Goal: Ask a question

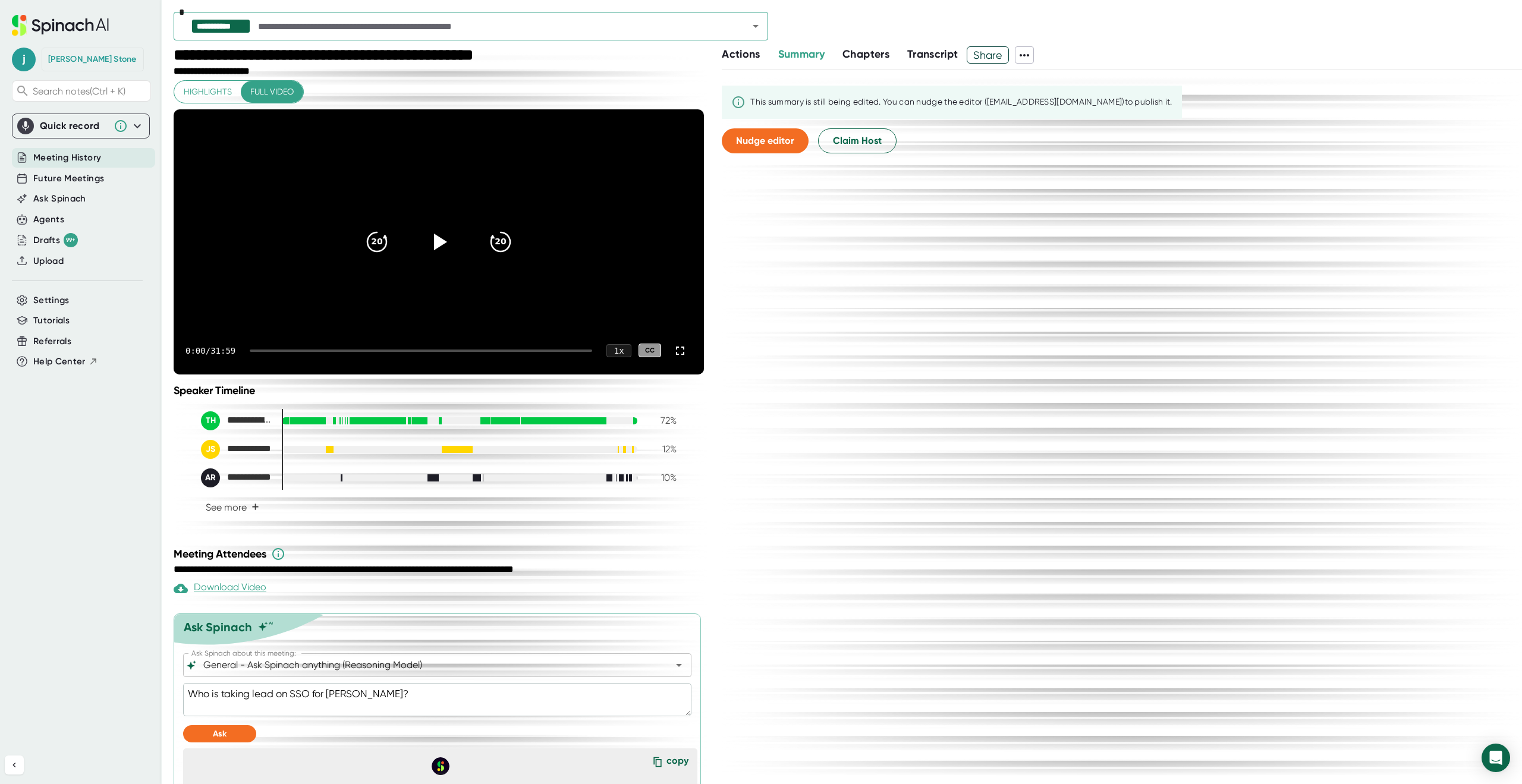
scroll to position [145, 0]
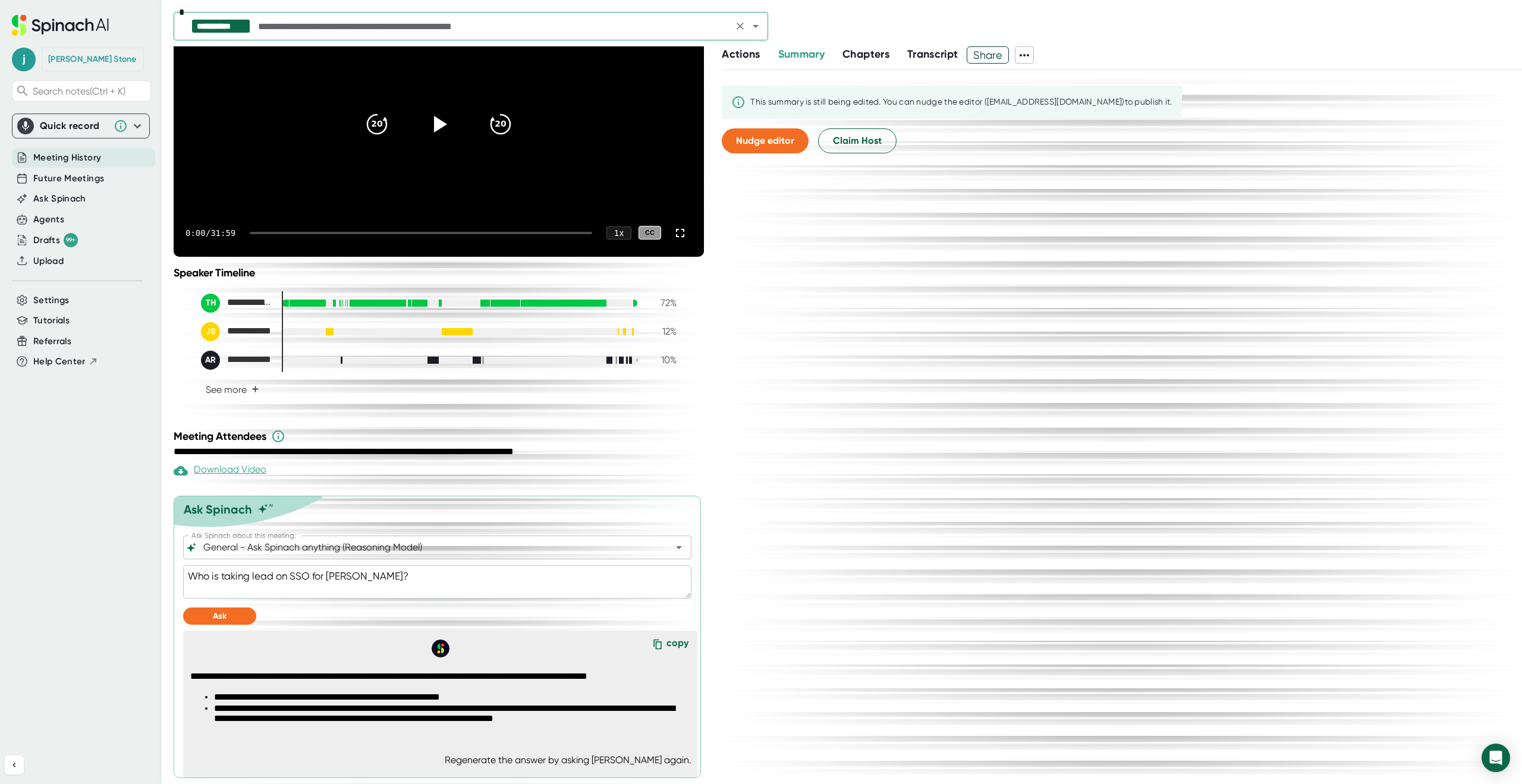
click at [296, 23] on input "text" at bounding box center [492, 26] width 474 height 16
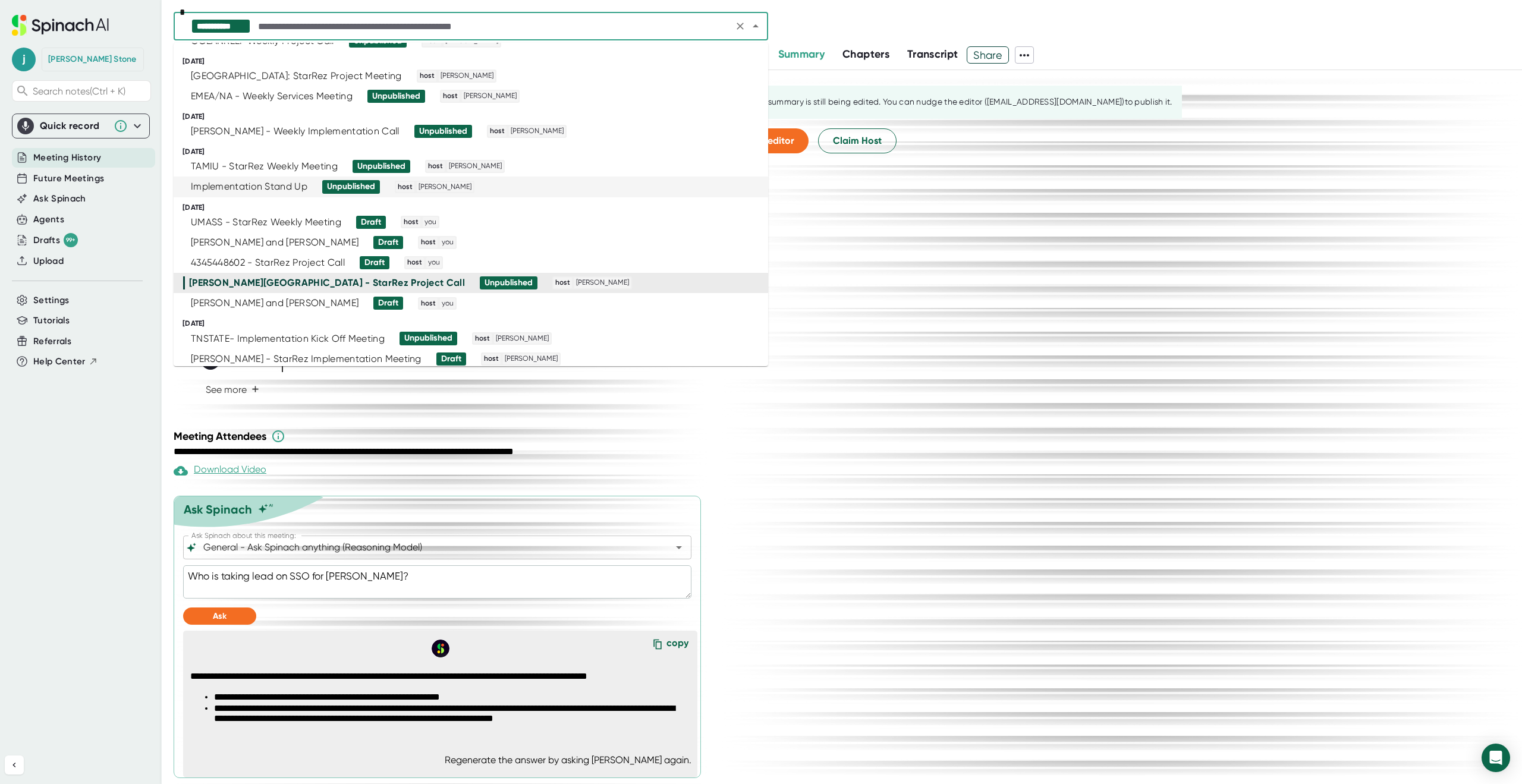
scroll to position [59, 0]
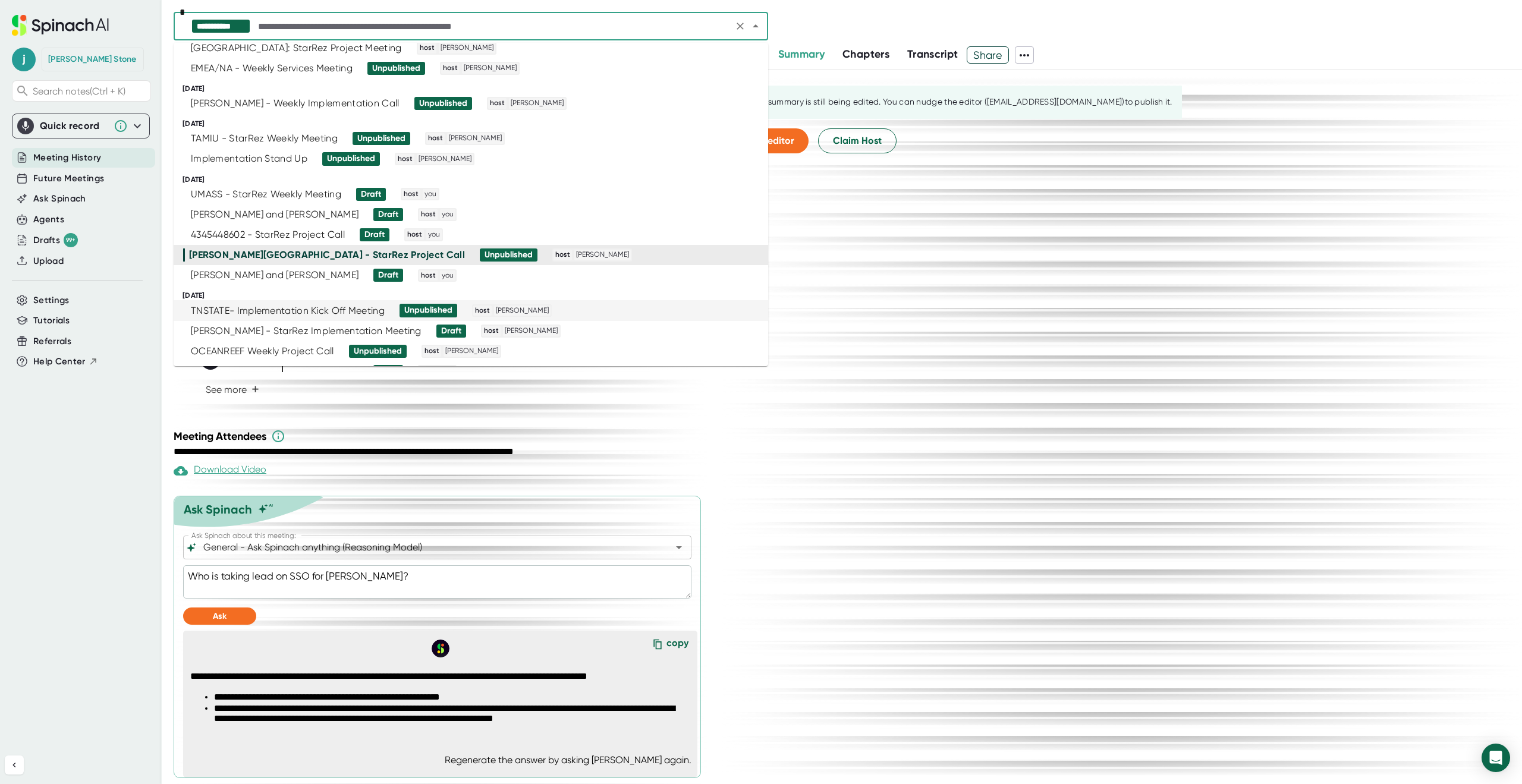
click at [290, 310] on div "TNSTATE- Implementation Kick Off Meeting" at bounding box center [287, 310] width 194 height 12
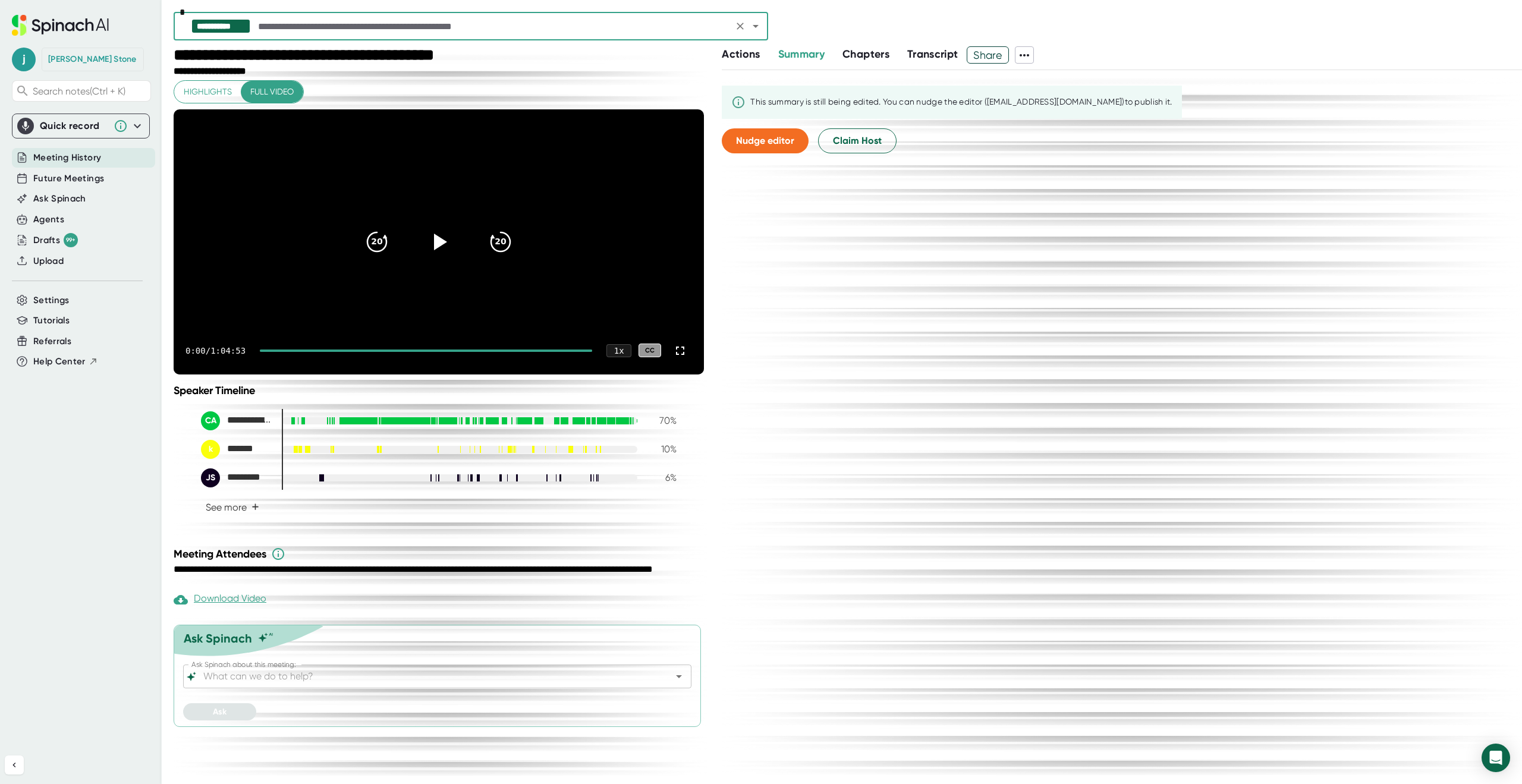
click at [264, 459] on div "k *******" at bounding box center [236, 449] width 71 height 19
click at [264, 685] on input "Ask Spinach about this meeting:" at bounding box center [427, 676] width 452 height 16
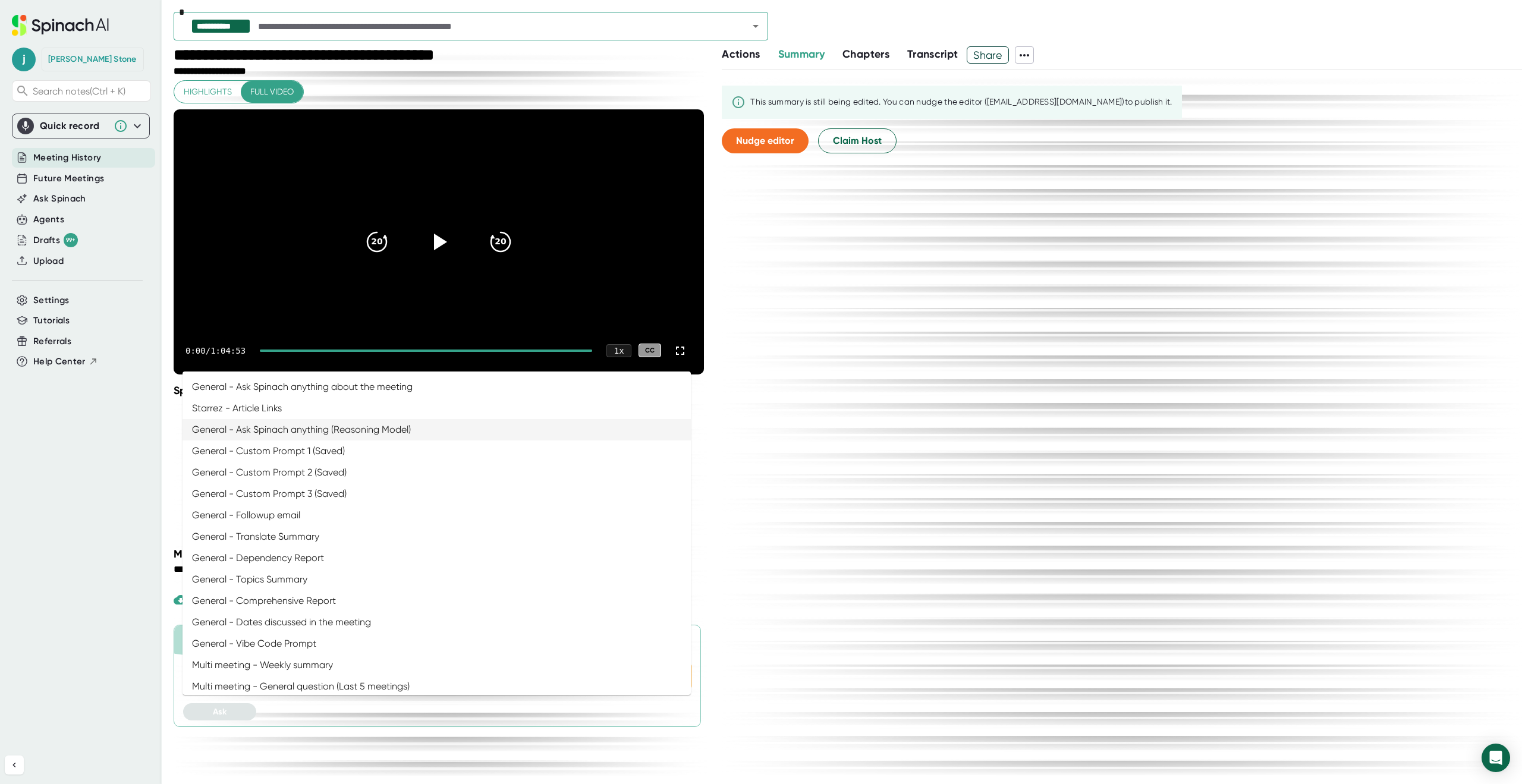
click at [264, 435] on li "General - Ask Spinach anything (Reasoning Model)" at bounding box center [437, 429] width 508 height 21
type input "General - Ask Spinach anything (Reasoning Model)"
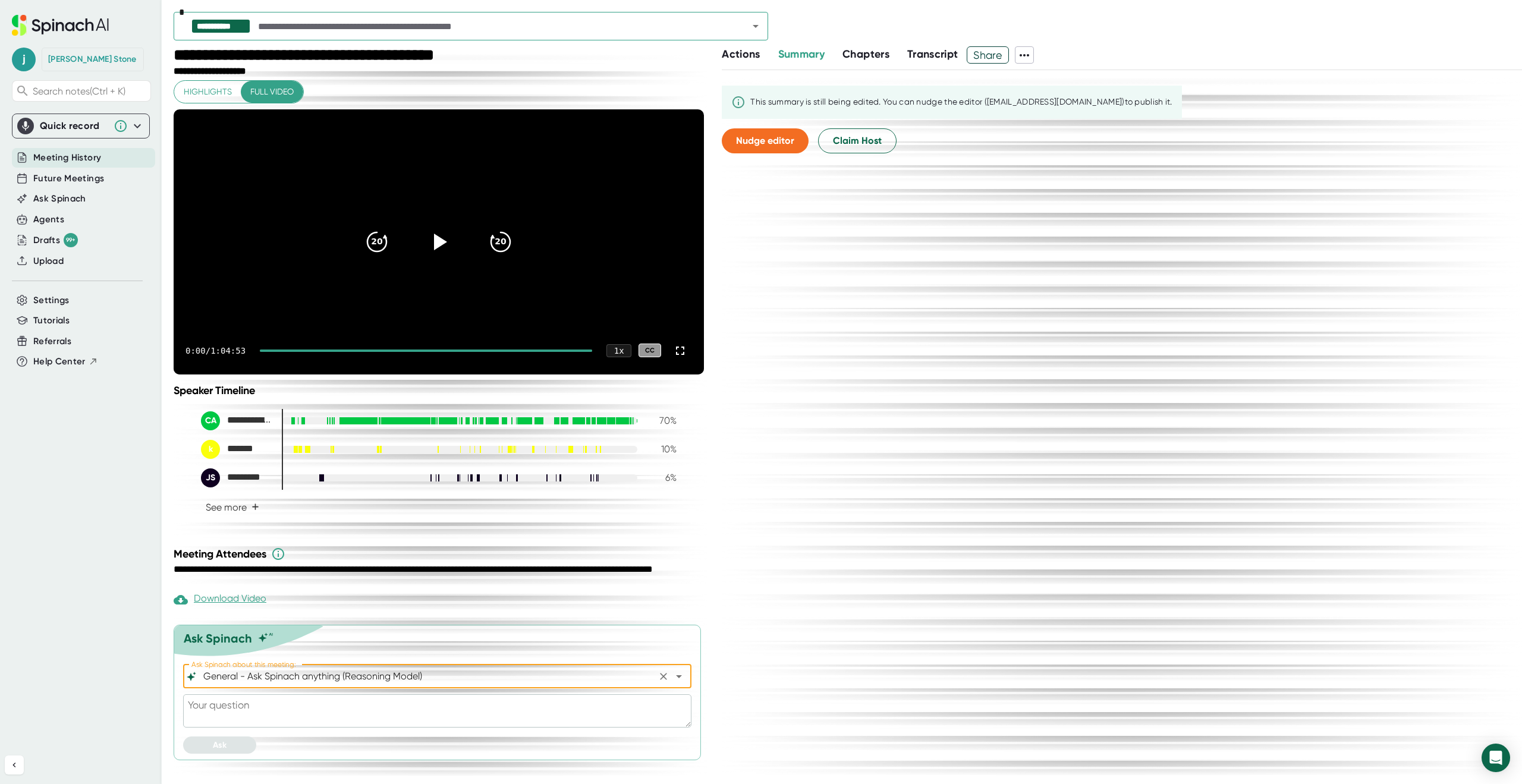
click at [245, 728] on textarea at bounding box center [437, 711] width 508 height 33
type textarea "w"
type textarea "x"
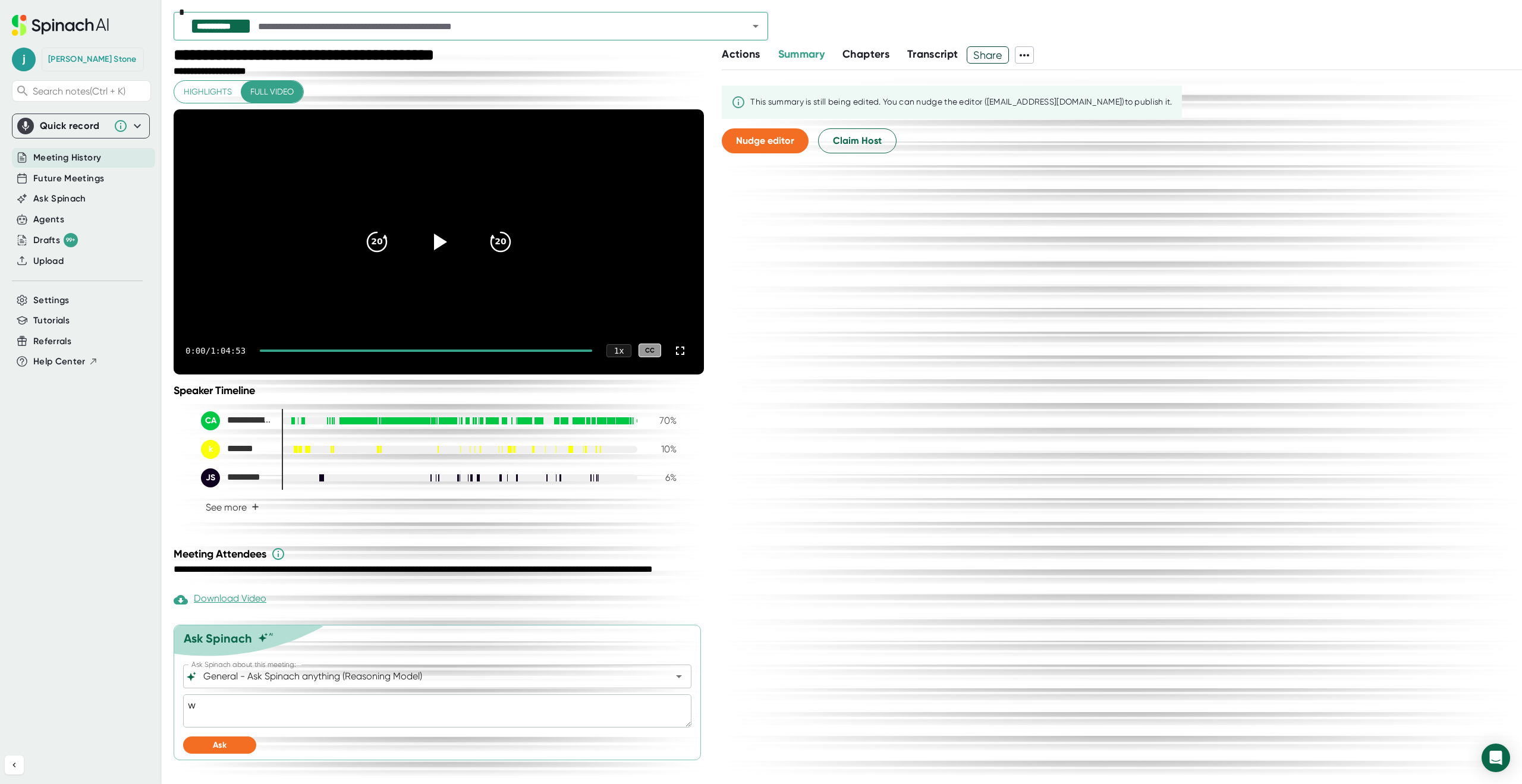
type textarea "wh"
type textarea "x"
type textarea "wha"
type textarea "x"
type textarea "what"
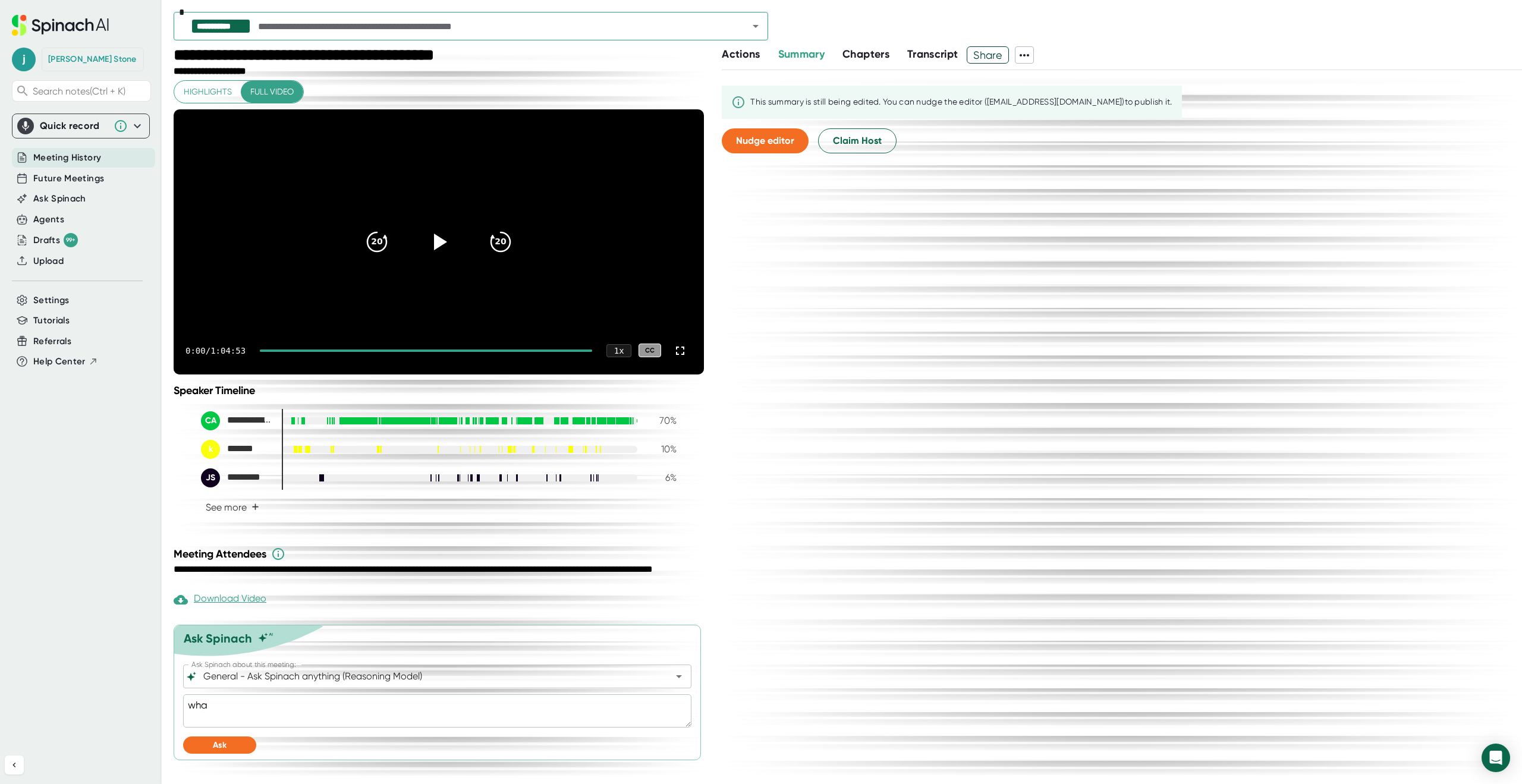
type textarea "x"
type textarea "what"
type textarea "x"
type textarea "what w"
type textarea "x"
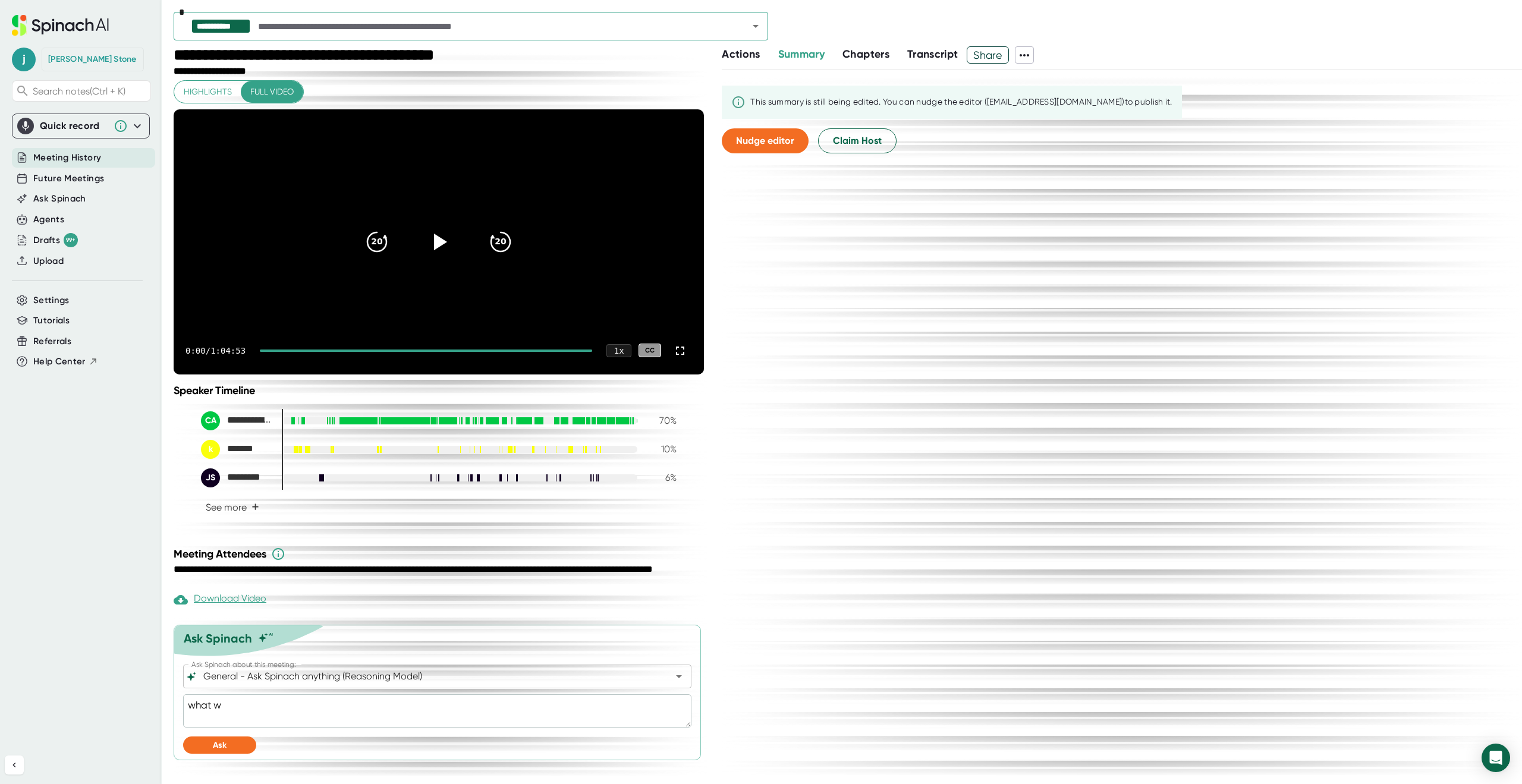
type textarea "what wa"
type textarea "x"
type textarea "what was"
type textarea "x"
type textarea "what was"
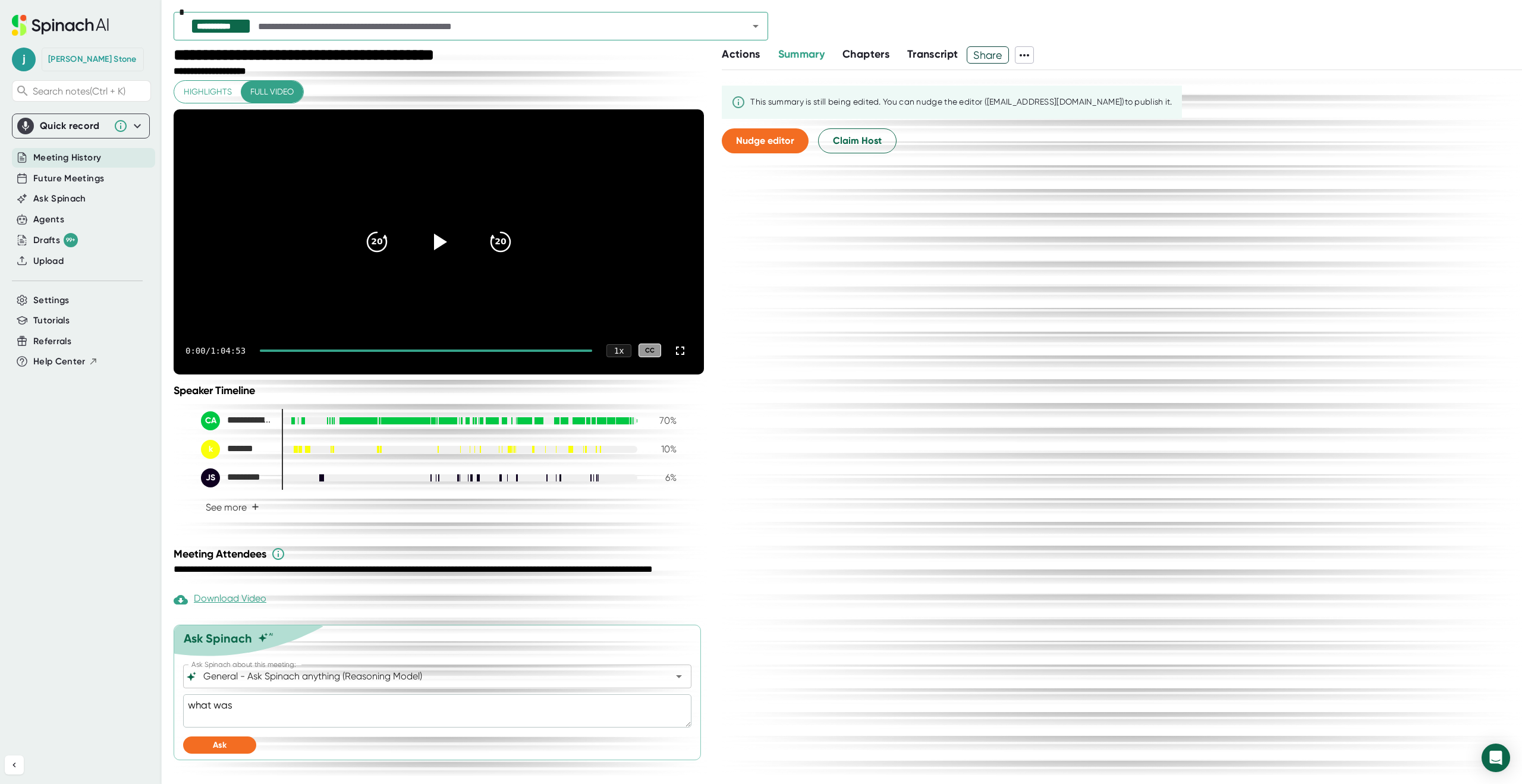
type textarea "x"
type textarea "what was s"
type textarea "x"
type textarea "what was sa"
type textarea "x"
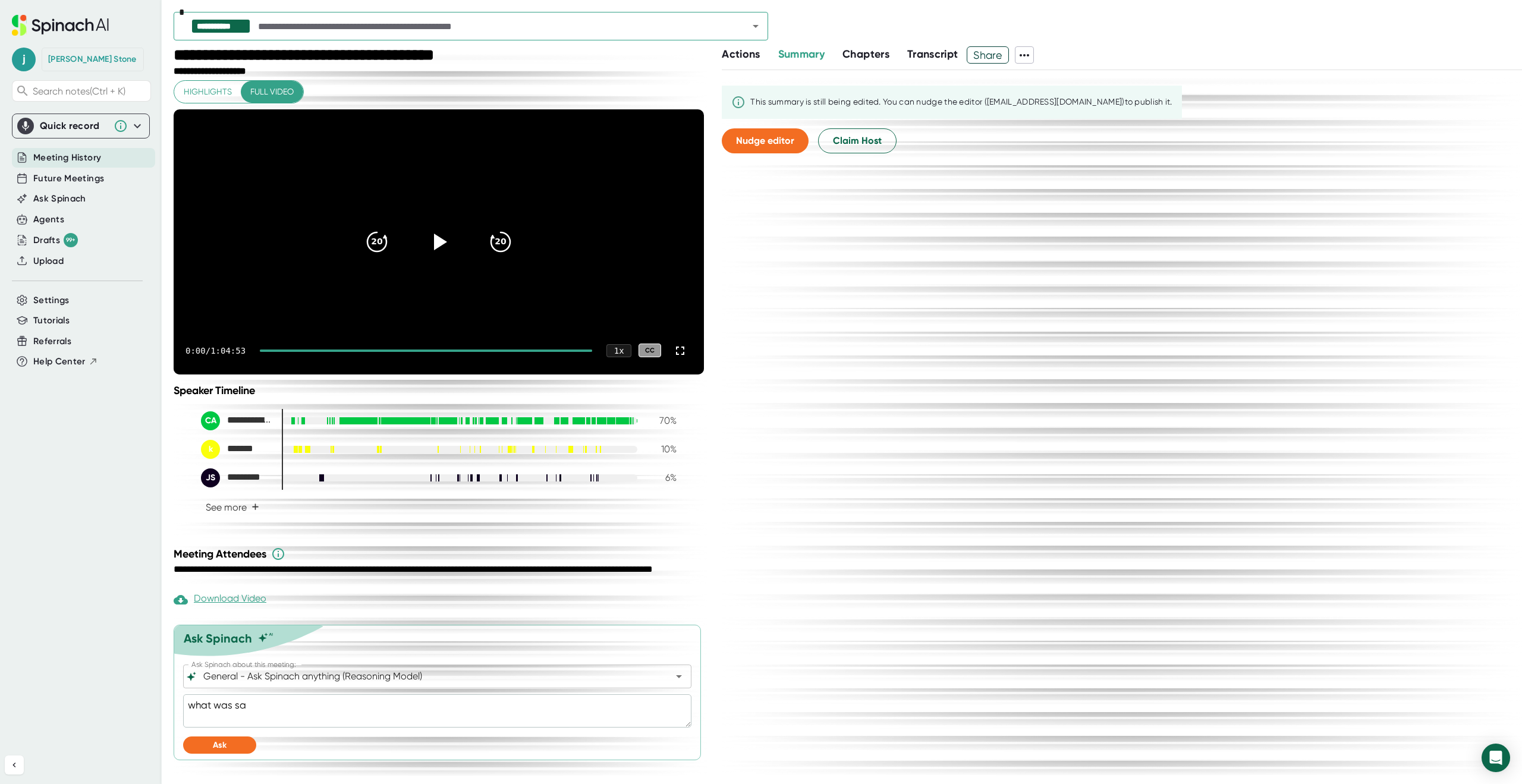
type textarea "what was sai"
type textarea "x"
type textarea "what was said"
type textarea "x"
type textarea "what was said"
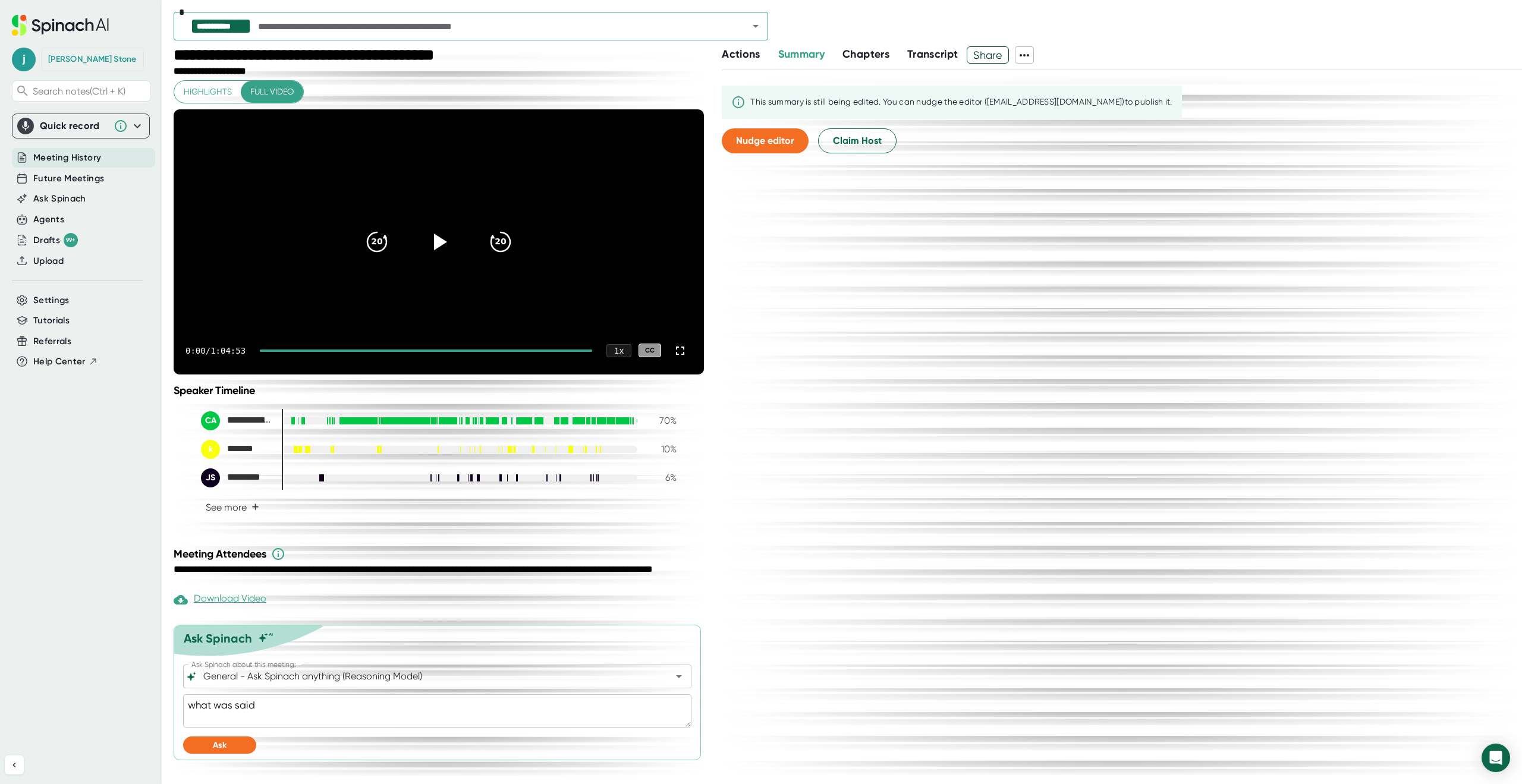
type textarea "x"
type textarea "what was said a"
type textarea "x"
type textarea "what was said ab"
type textarea "x"
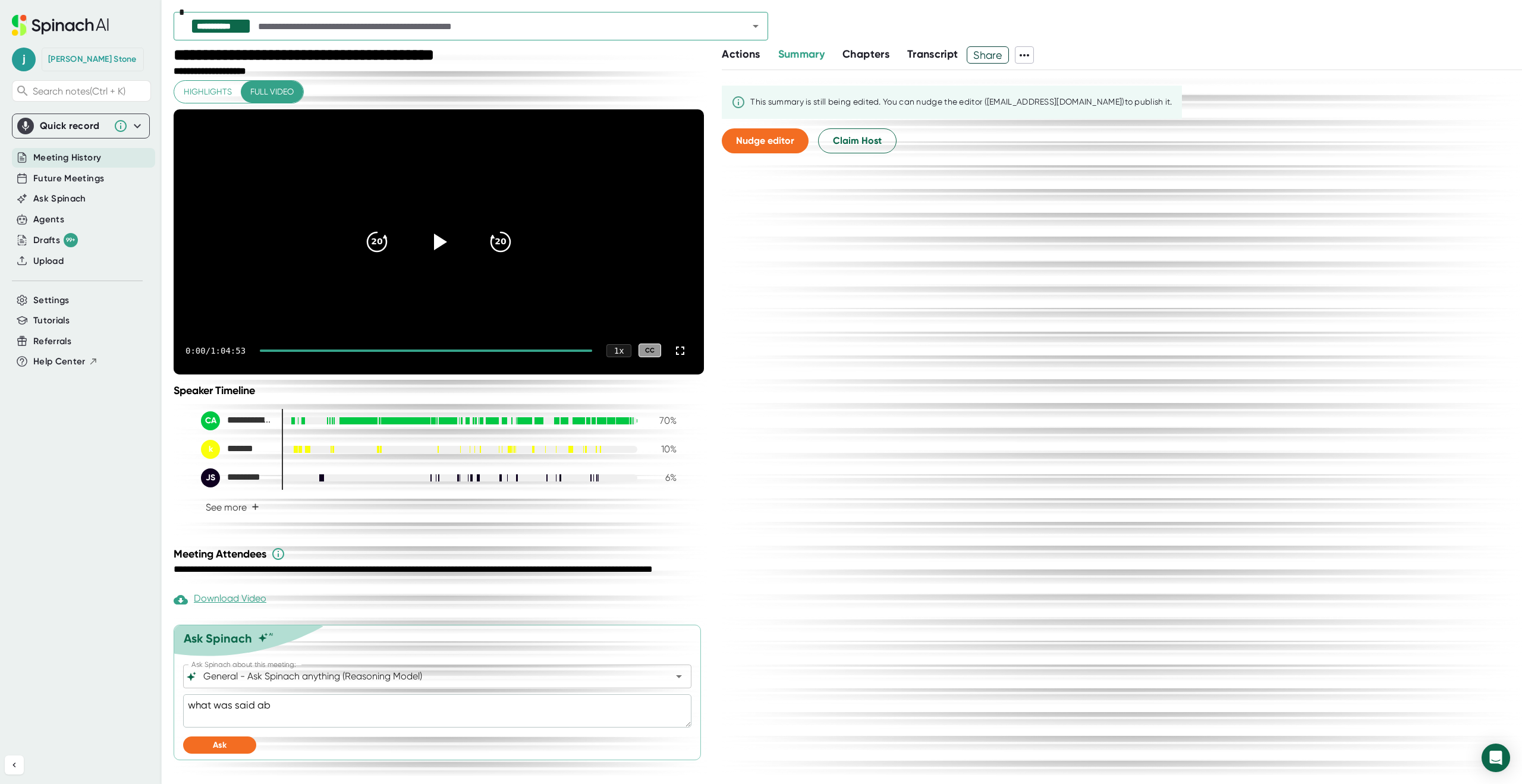
type textarea "what was said abo"
type textarea "x"
type textarea "what was said abou"
type textarea "x"
type textarea "what was said about"
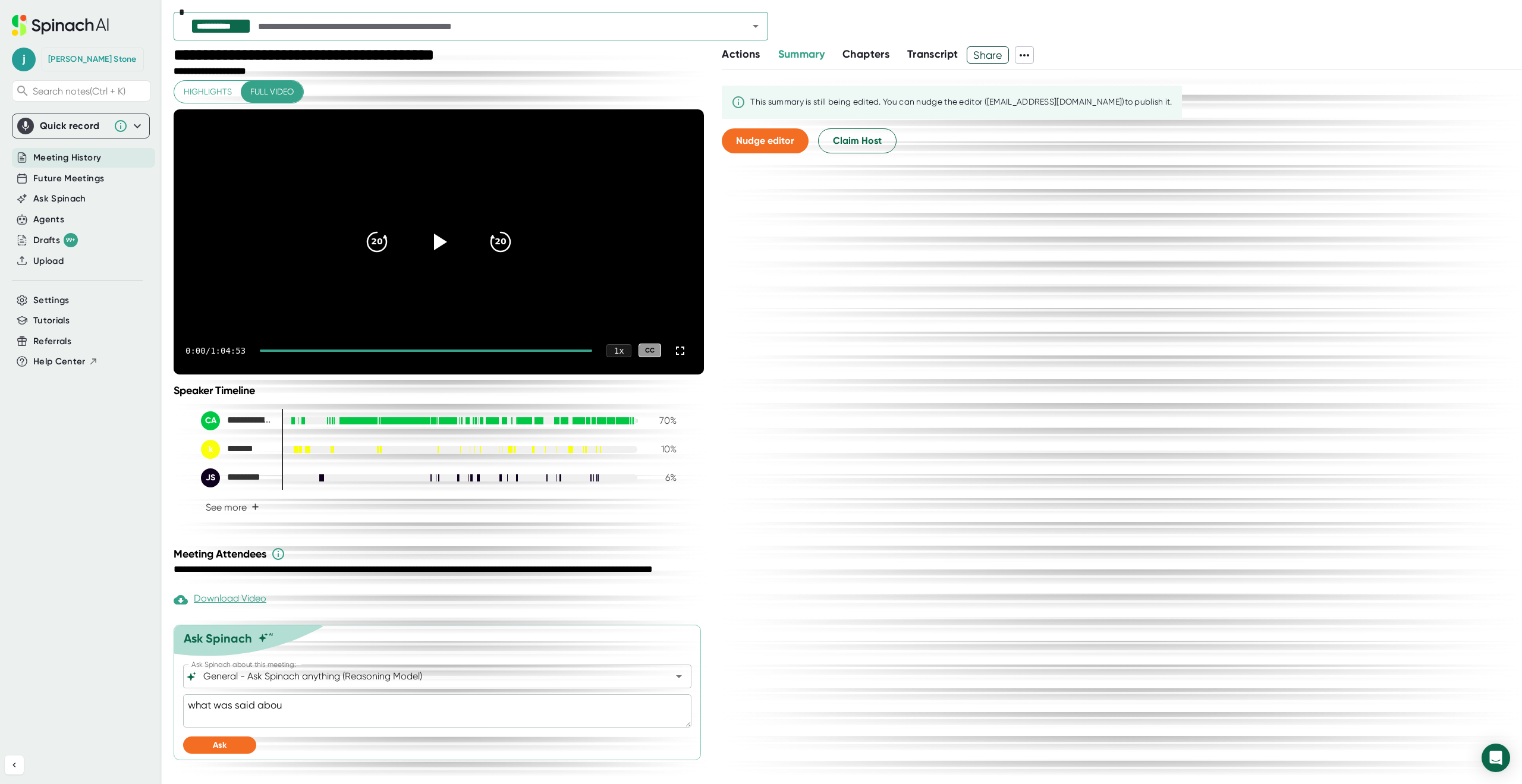
type textarea "x"
type textarea "what was said about"
type textarea "x"
type textarea "what was said about d"
type textarea "x"
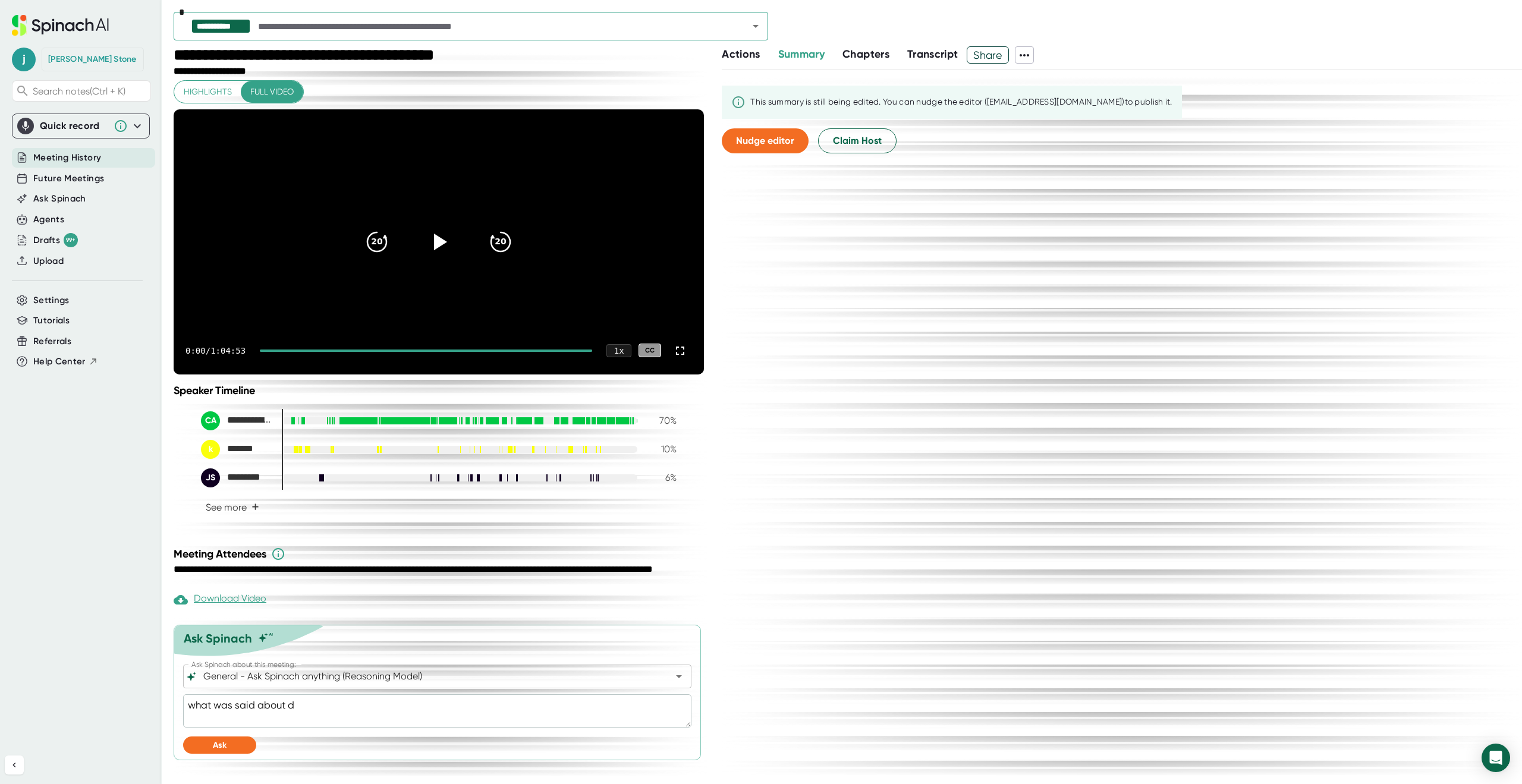
type textarea "what was said about de"
type textarea "x"
type textarea "what was said about dem"
type textarea "x"
type textarea "what was said about demo"
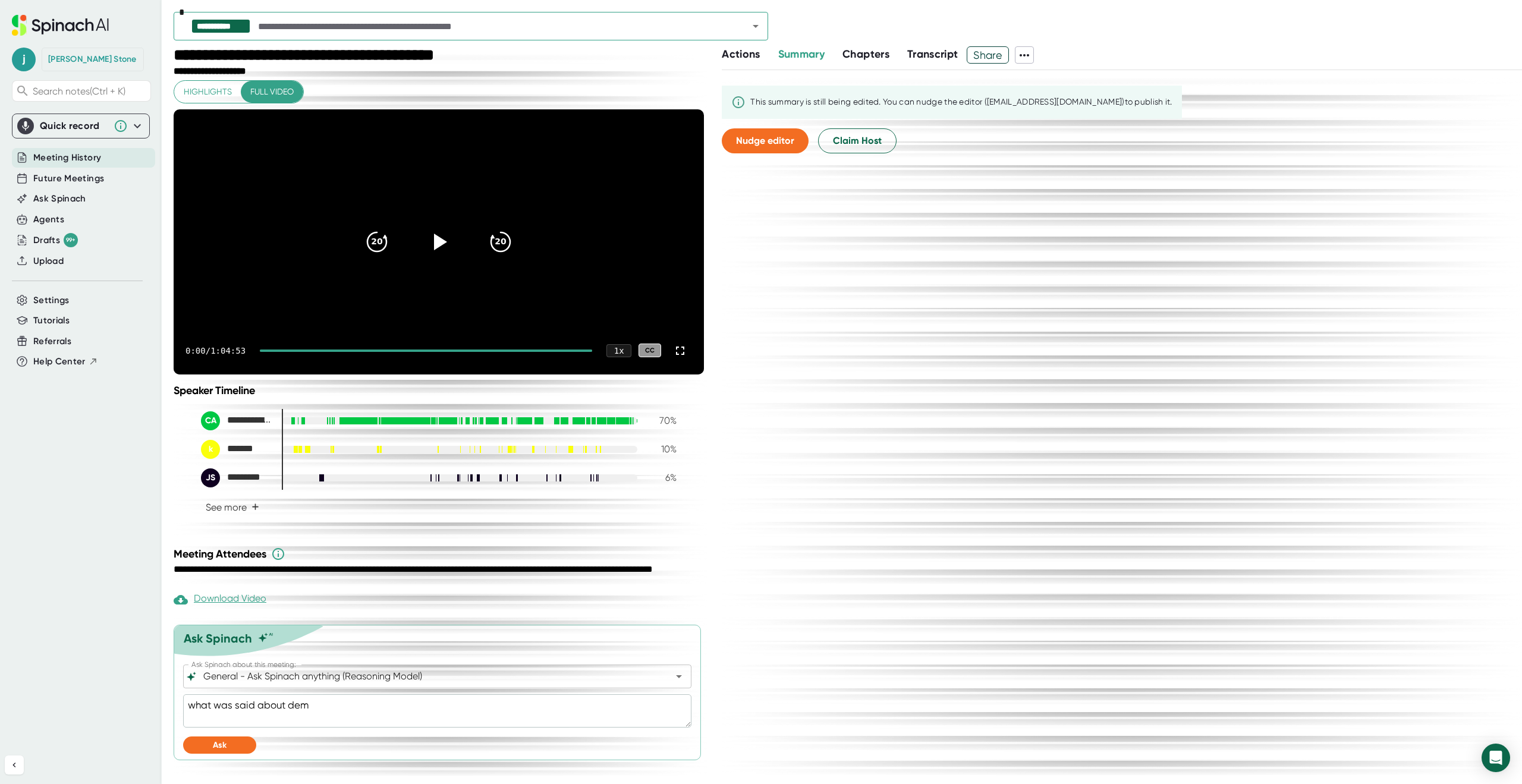
type textarea "x"
type textarea "what was said about demog"
type textarea "x"
type textarea "what was said about demogr"
type textarea "x"
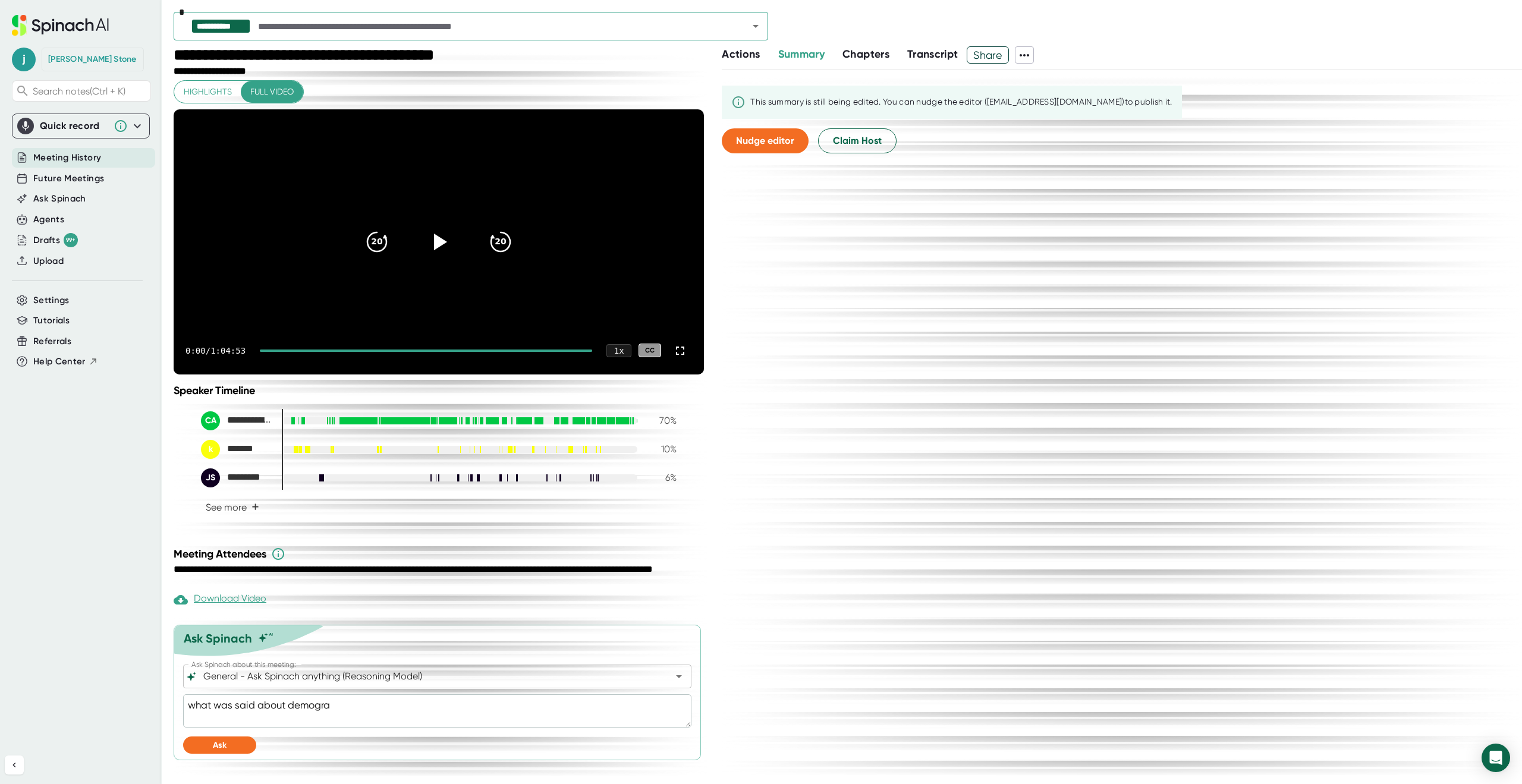
type textarea "what was said about demograp"
type textarea "x"
type textarea "what was said about demograph"
type textarea "x"
type textarea "what was said about demographi"
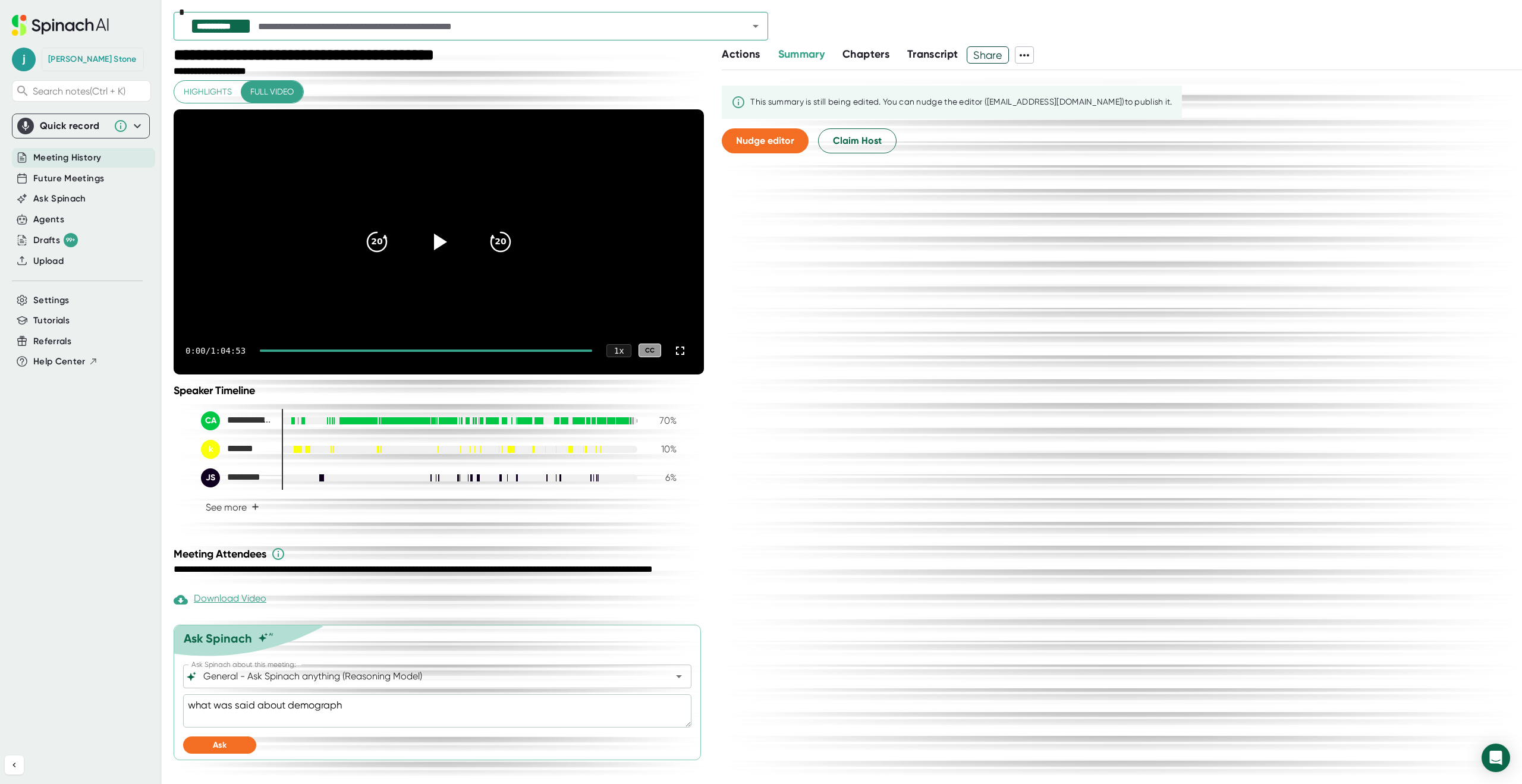
type textarea "x"
type textarea "what was said about demographic"
type textarea "x"
type textarea "what was said about demographic"
type textarea "x"
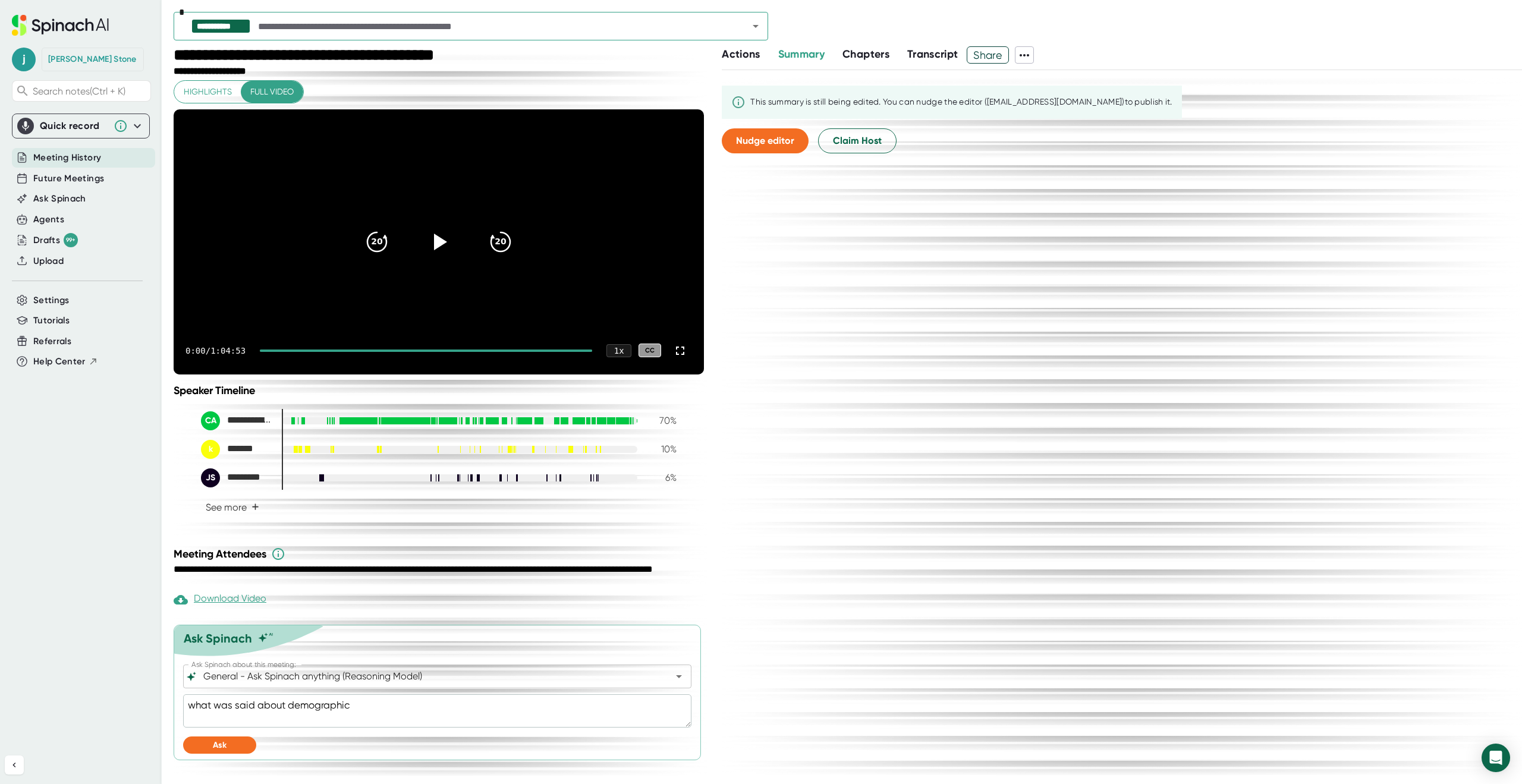
type textarea "what was said about demographic i"
type textarea "x"
type textarea "what was said about demographic im"
type textarea "x"
type textarea "what was said about demographic imp"
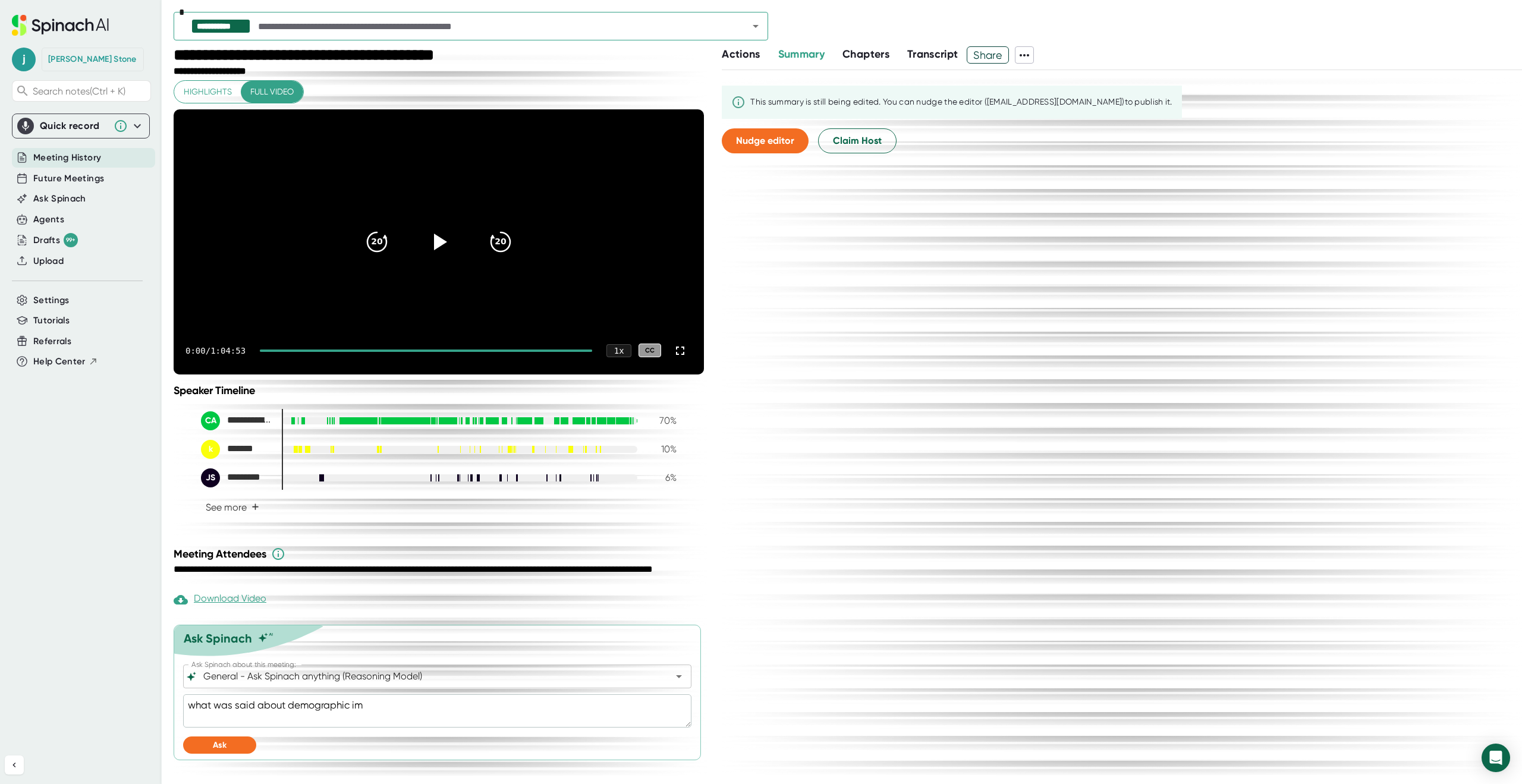
type textarea "x"
type textarea "what was said about demographic impo"
type textarea "x"
type textarea "what was said about demographic impor"
type textarea "x"
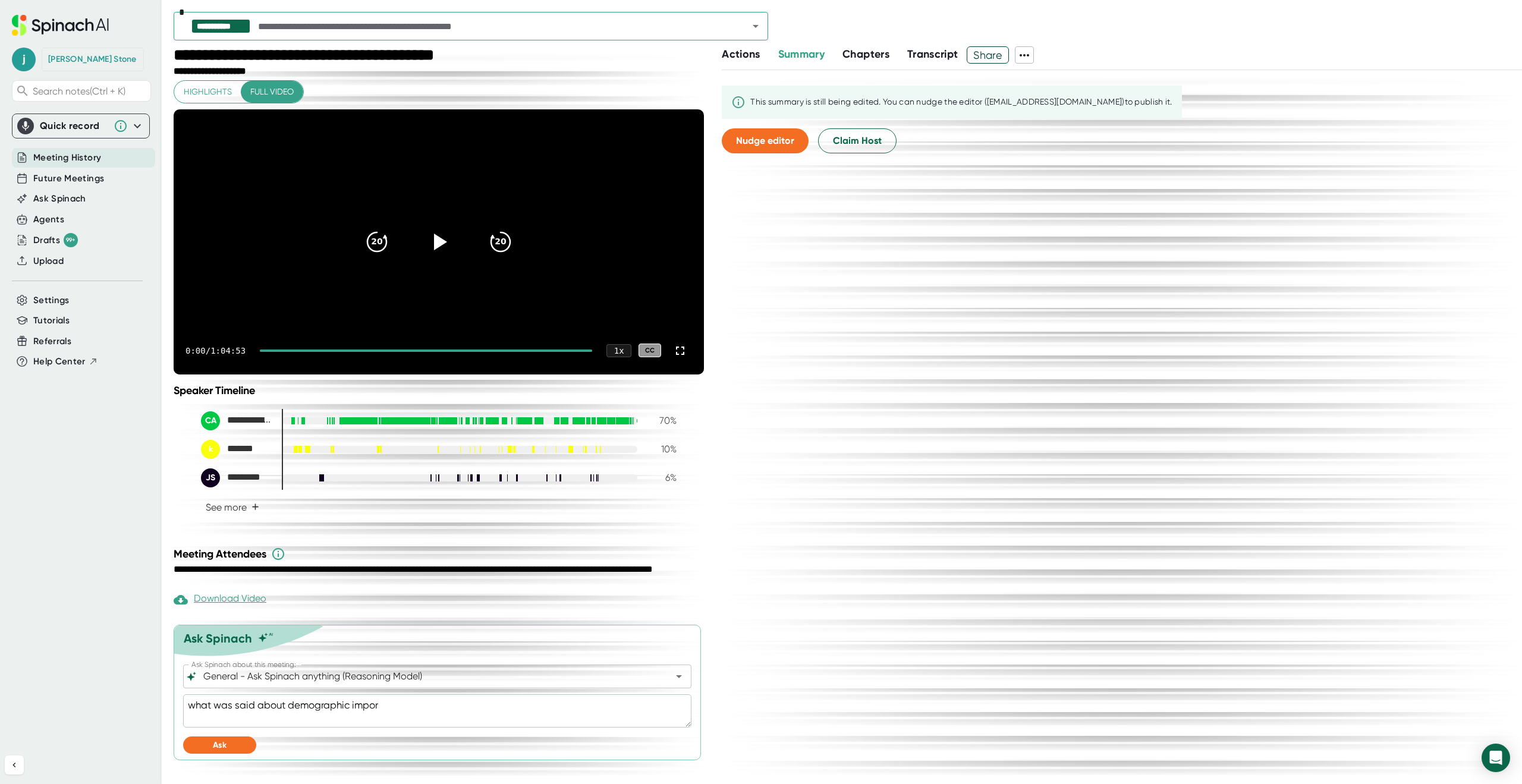
type textarea "what was said about demographic import"
type textarea "x"
type textarea "what was said about demographic import"
type textarea "x"
type textarea "what was said about demographic import"
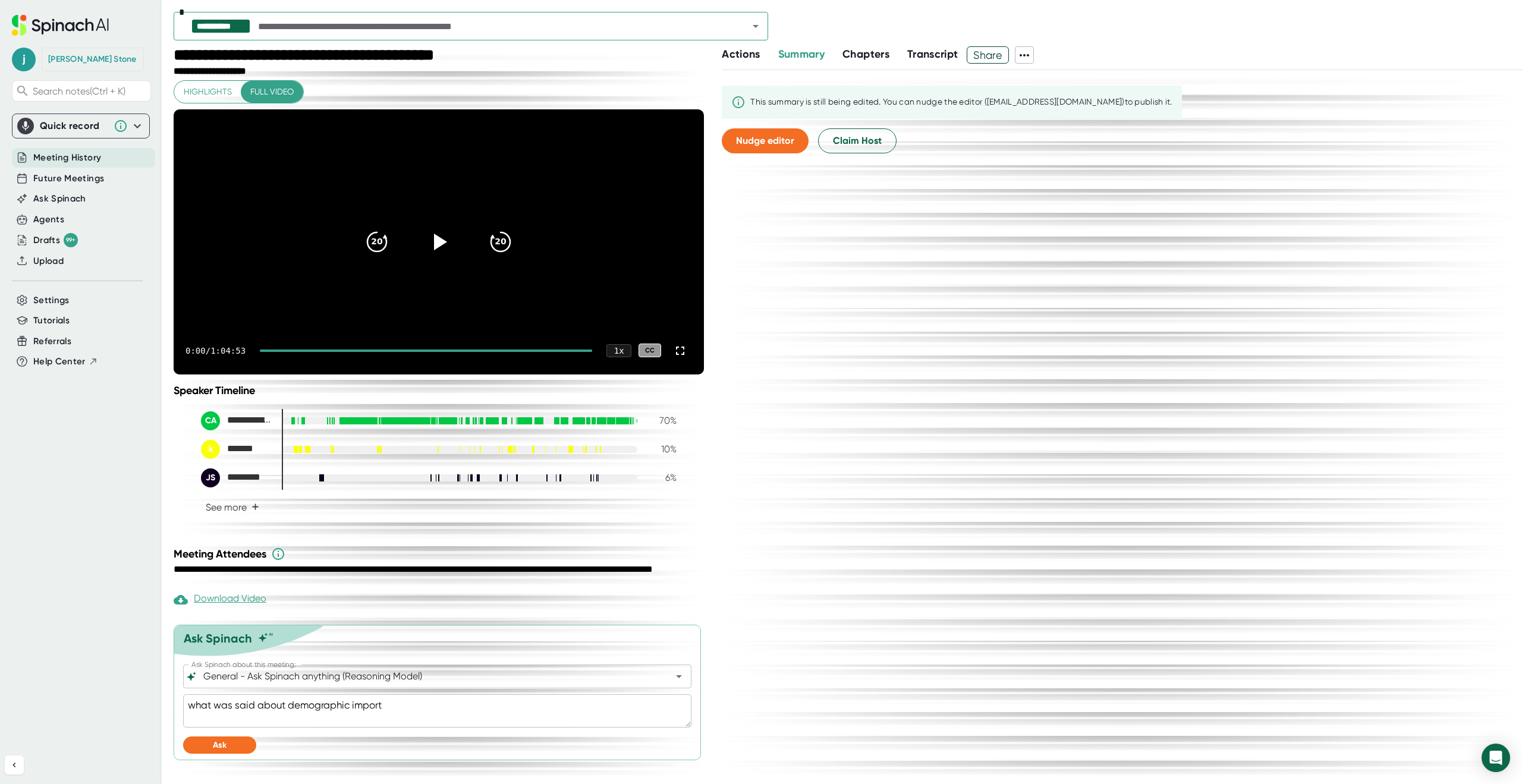
type textarea "x"
type textarea "what was said about demographic import"
click at [200, 753] on button "Ask" at bounding box center [219, 745] width 73 height 17
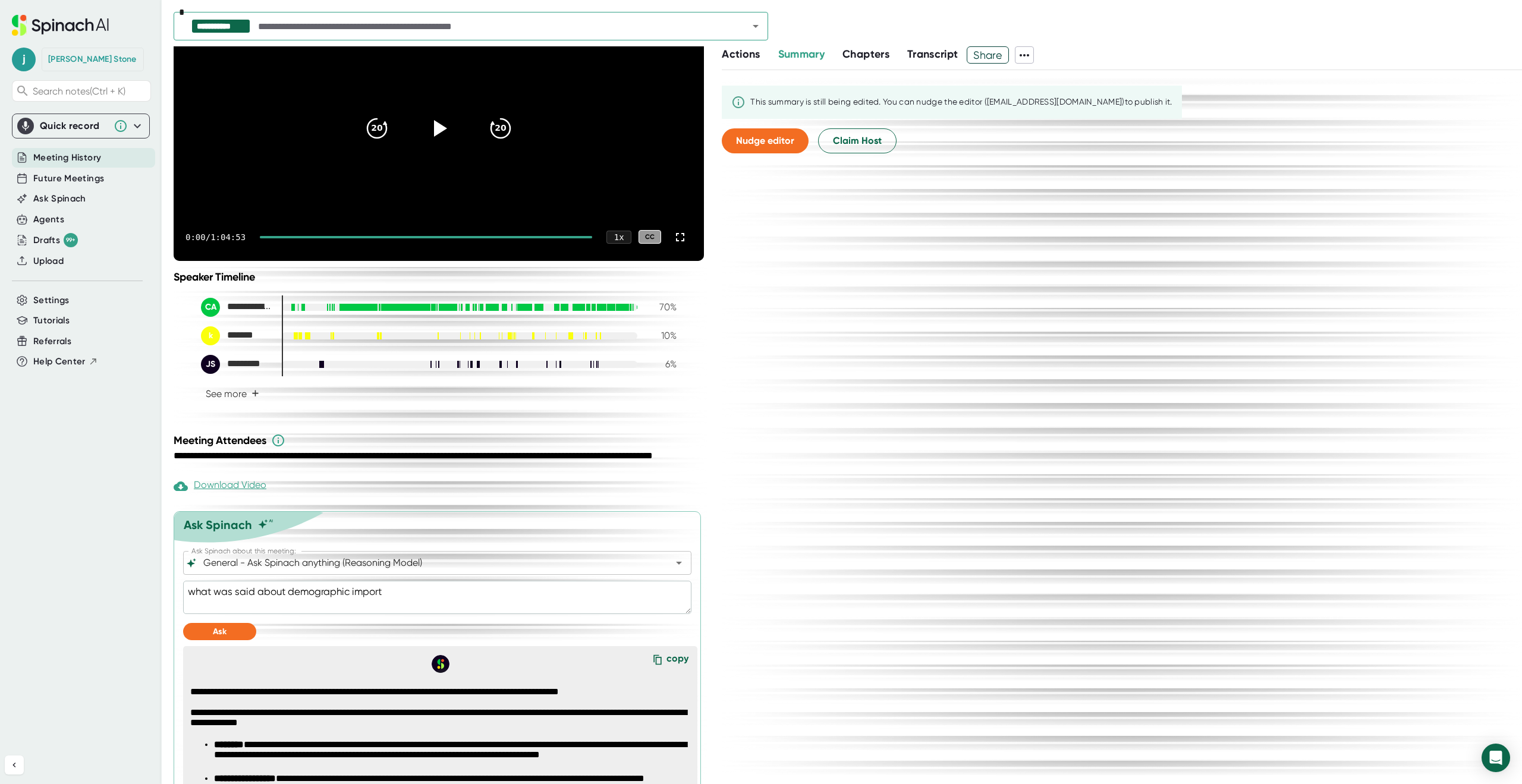
scroll to position [291, 0]
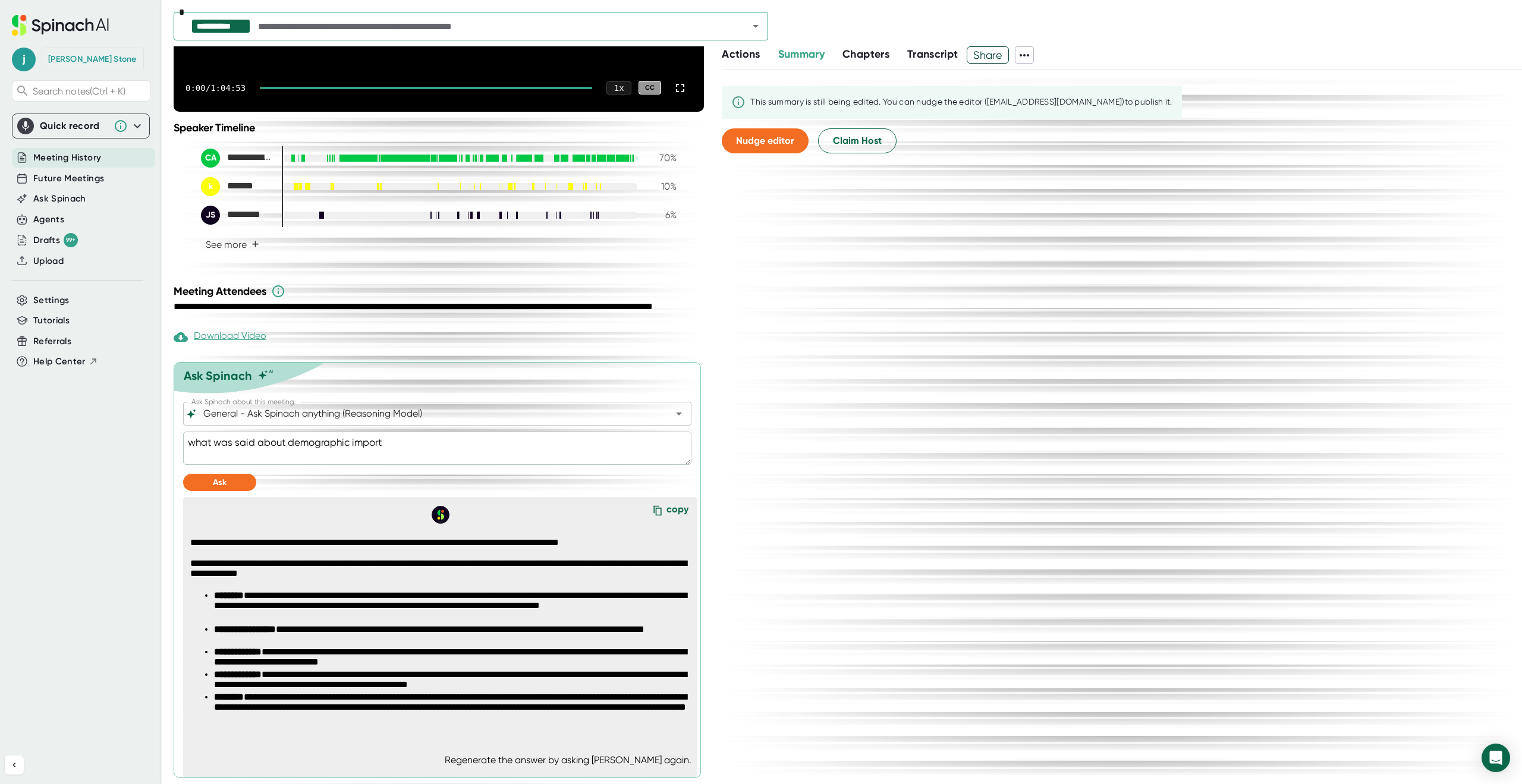
click at [378, 732] on div "**********" at bounding box center [444, 632] width 516 height 216
click at [376, 715] on li "**********" at bounding box center [452, 709] width 476 height 34
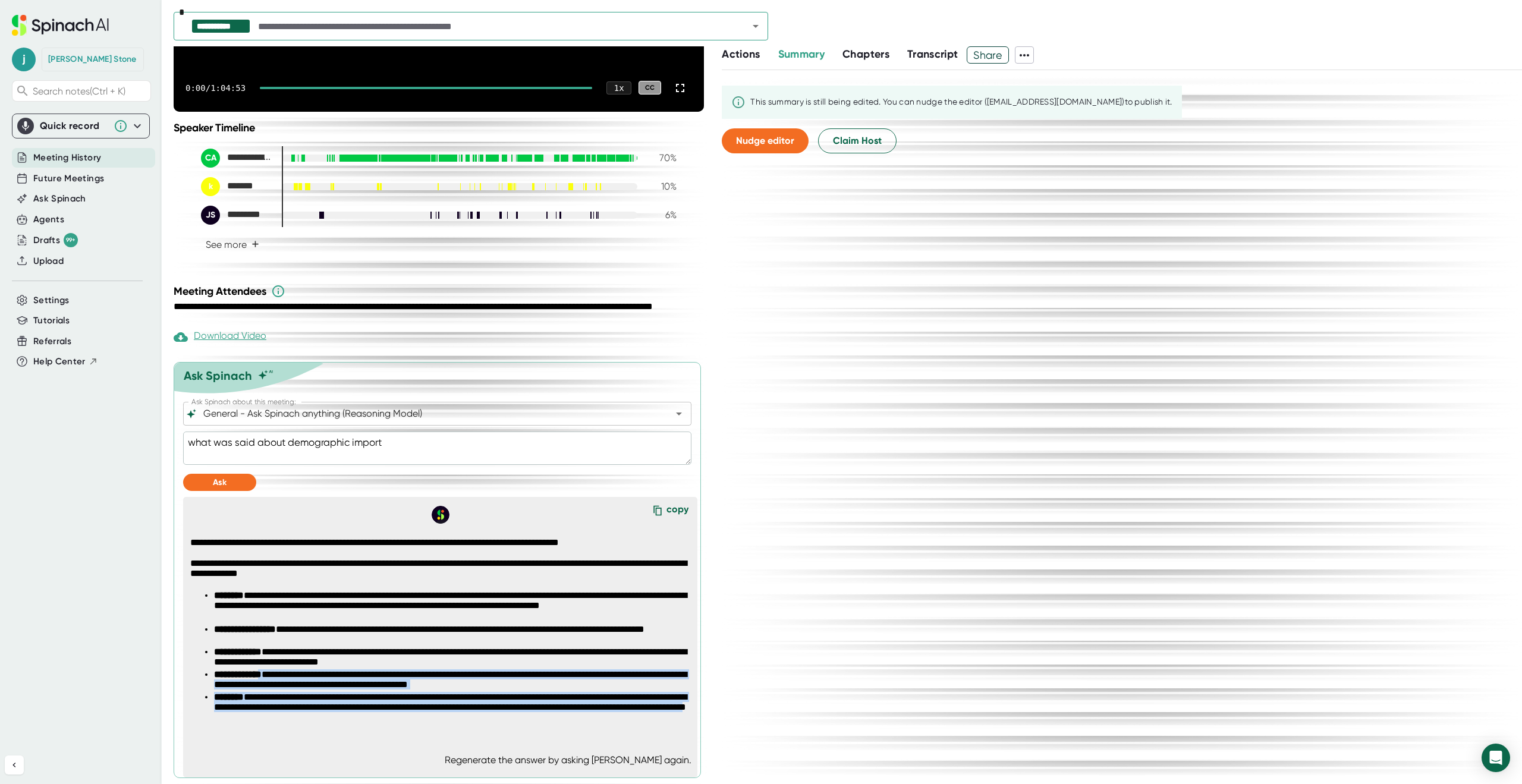
drag, startPoint x: 437, startPoint y: 724, endPoint x: 254, endPoint y: 660, distance: 193.9
click at [254, 660] on ul "**********" at bounding box center [440, 658] width 499 height 135
click at [254, 660] on li "**********" at bounding box center [452, 658] width 476 height 22
drag, startPoint x: 453, startPoint y: 716, endPoint x: 315, endPoint y: 660, distance: 148.9
click at [315, 660] on ul "**********" at bounding box center [440, 658] width 499 height 135
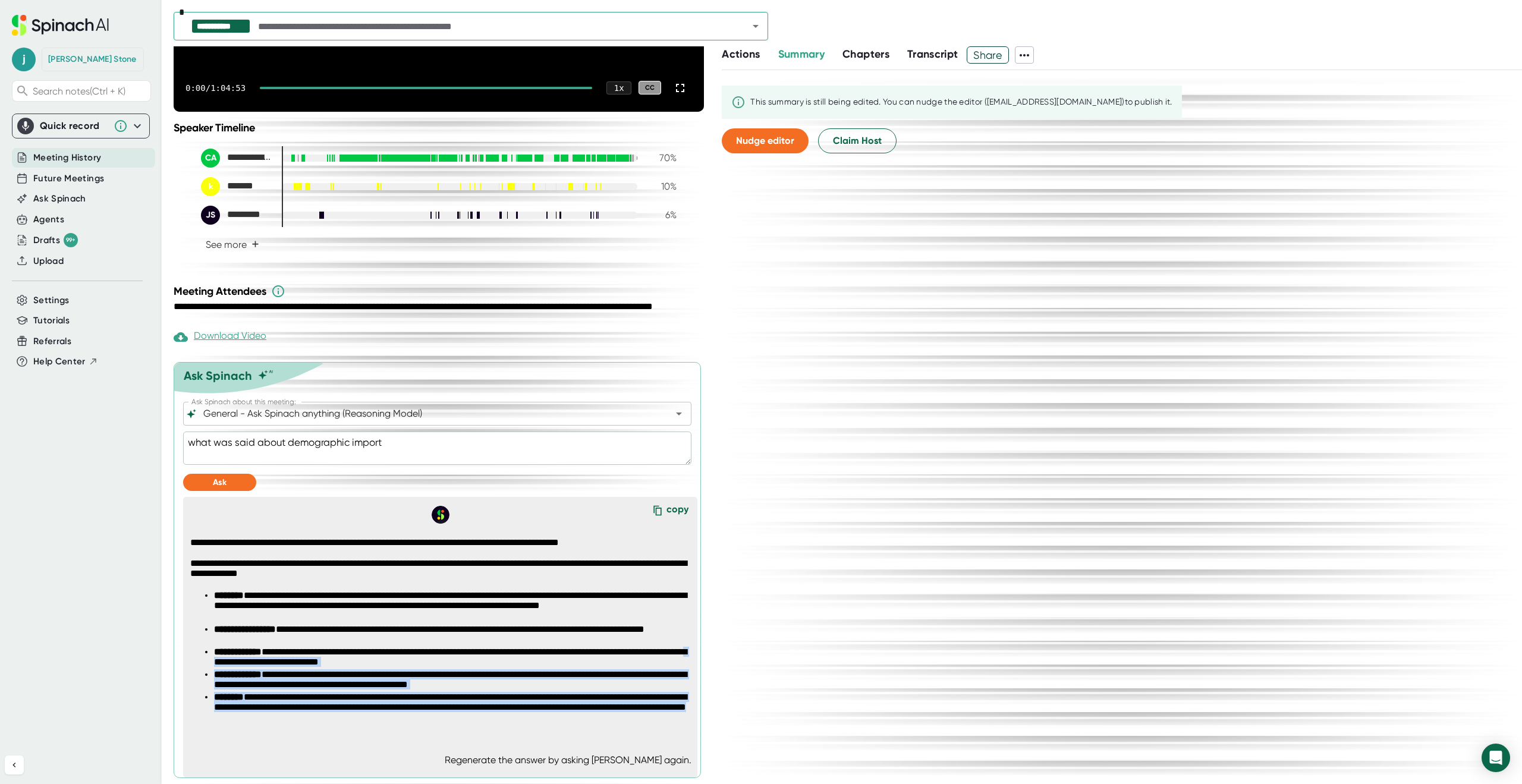
click at [315, 659] on li "**********" at bounding box center [452, 658] width 476 height 22
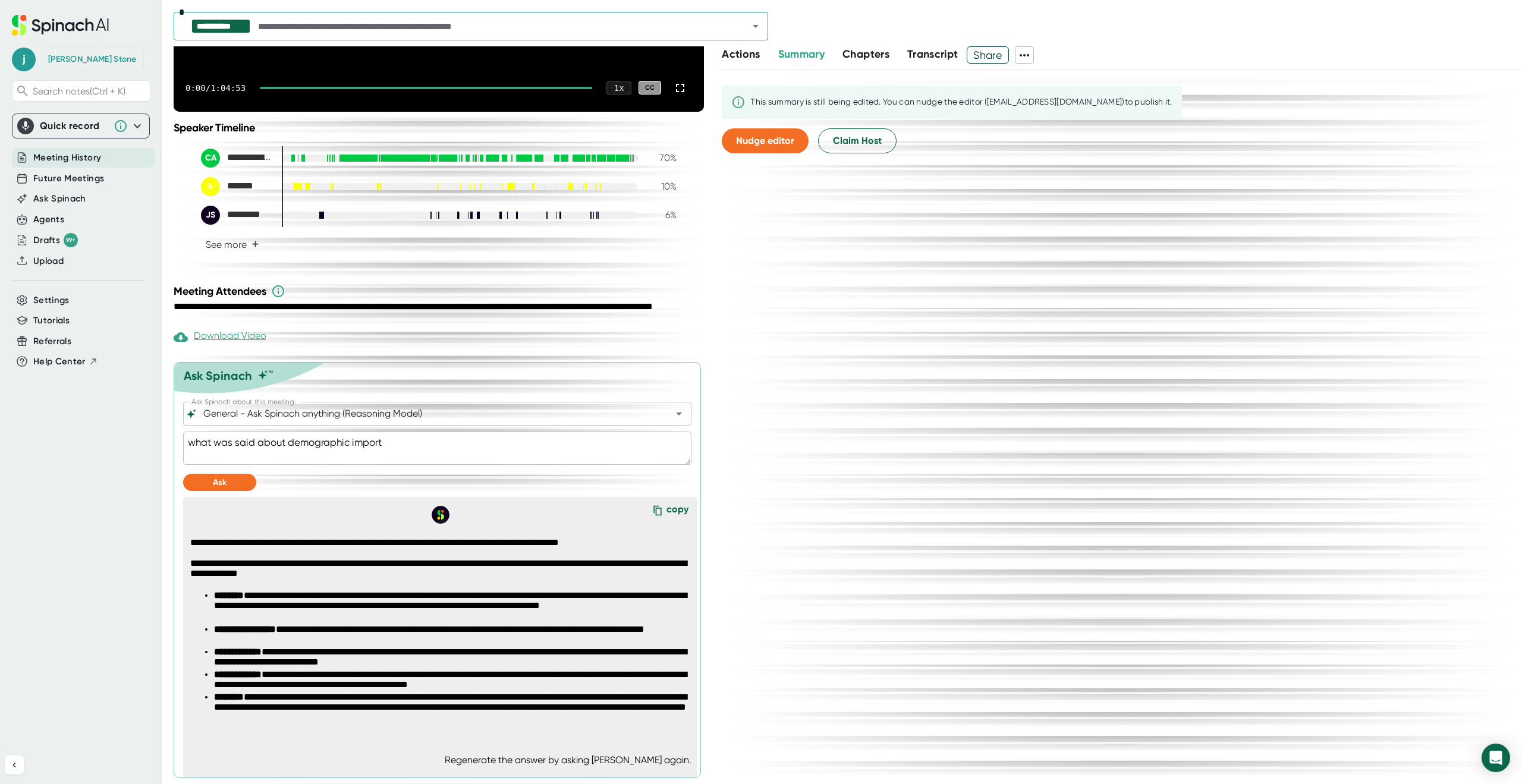
click at [315, 659] on li "**********" at bounding box center [452, 658] width 476 height 22
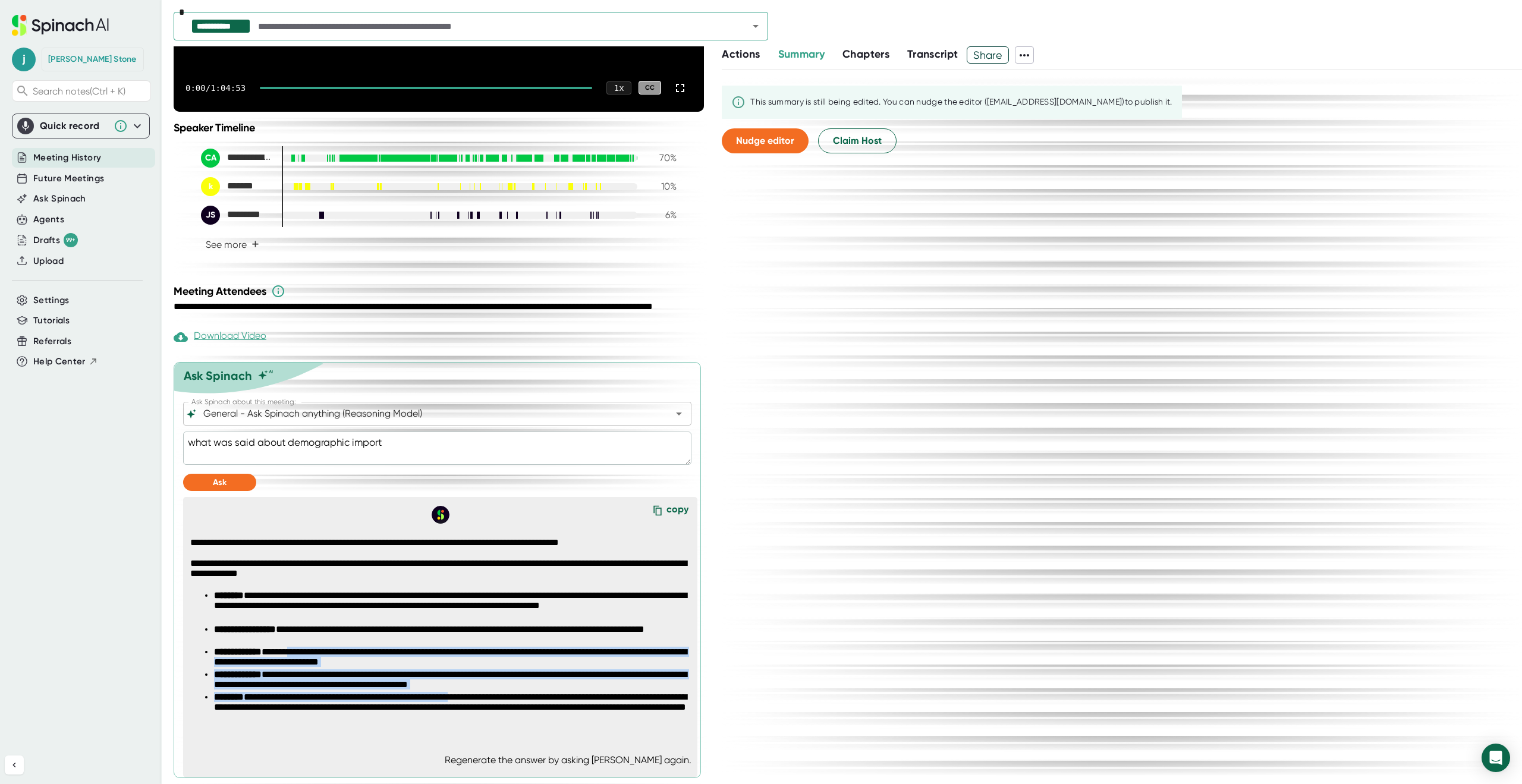
drag, startPoint x: 304, startPoint y: 650, endPoint x: 485, endPoint y: 698, distance: 187.3
click at [485, 698] on ul "**********" at bounding box center [440, 658] width 499 height 135
click at [486, 698] on li "**********" at bounding box center [452, 709] width 476 height 34
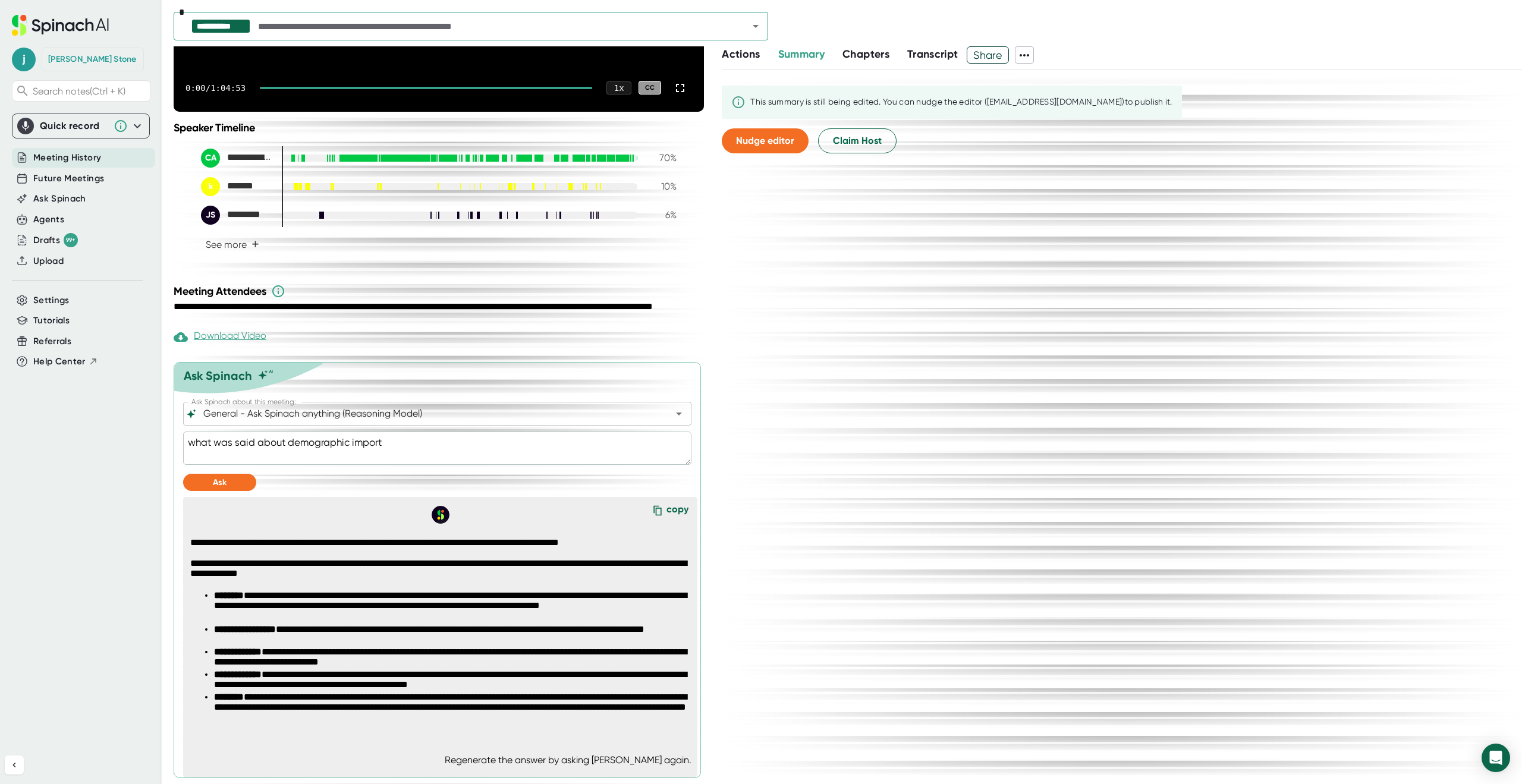
type textarea "x"
